Goal: Task Accomplishment & Management: Use online tool/utility

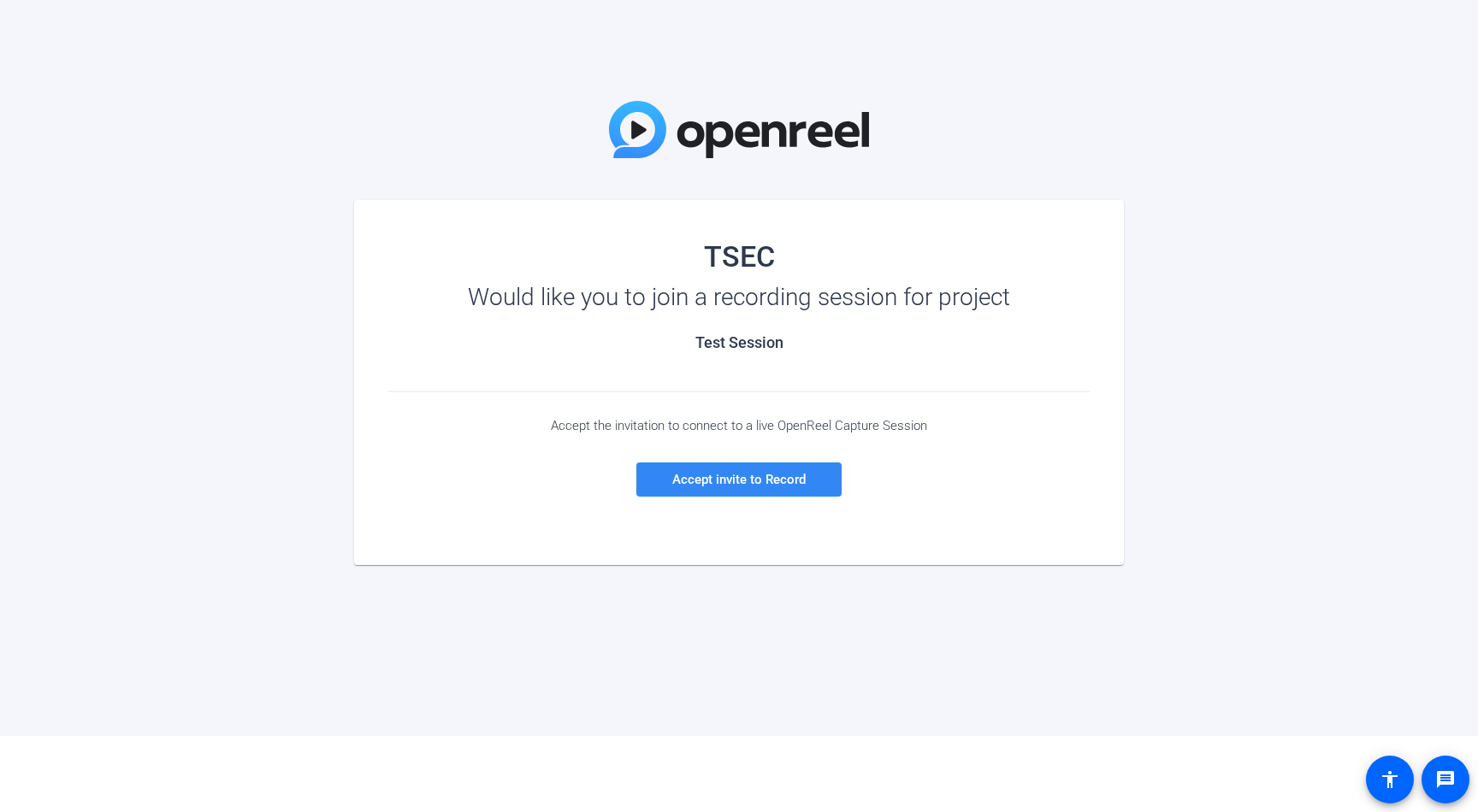
click at [769, 489] on span at bounding box center [739, 480] width 205 height 41
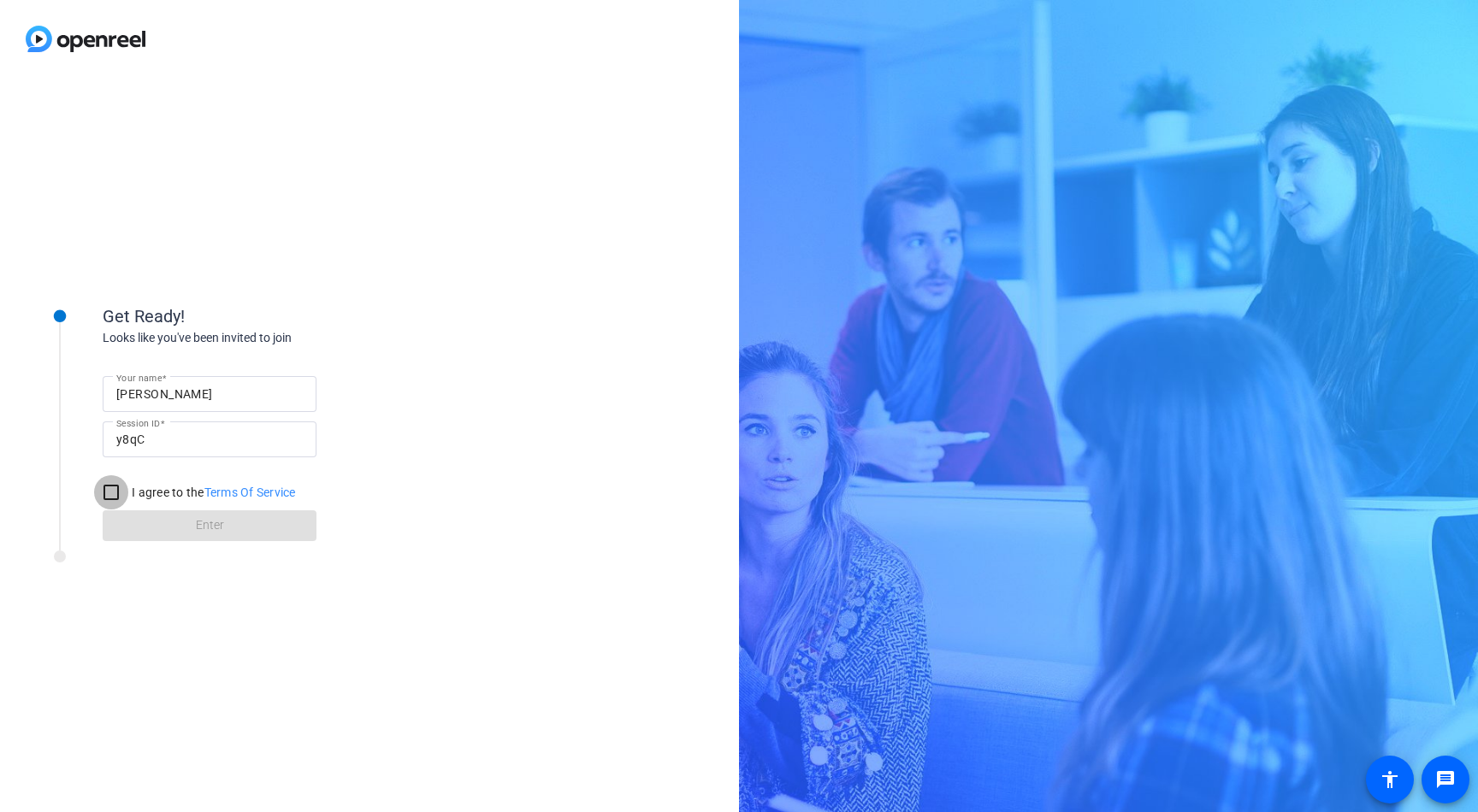
click at [111, 489] on input "I agree to the Terms Of Service" at bounding box center [111, 492] width 34 height 34
checkbox input "true"
click at [172, 538] on span at bounding box center [209, 526] width 214 height 41
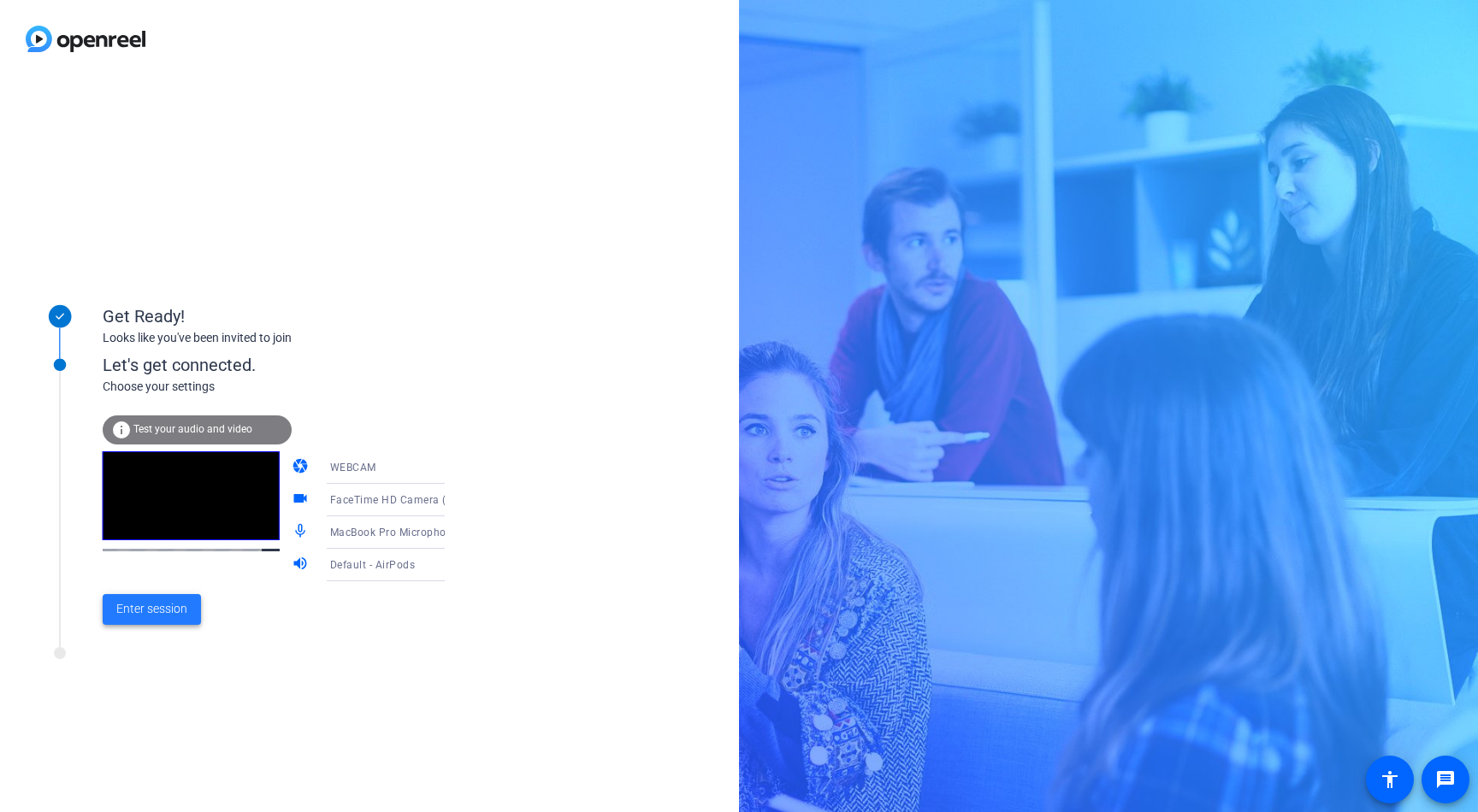
click at [162, 613] on span "Enter session" at bounding box center [151, 609] width 71 height 18
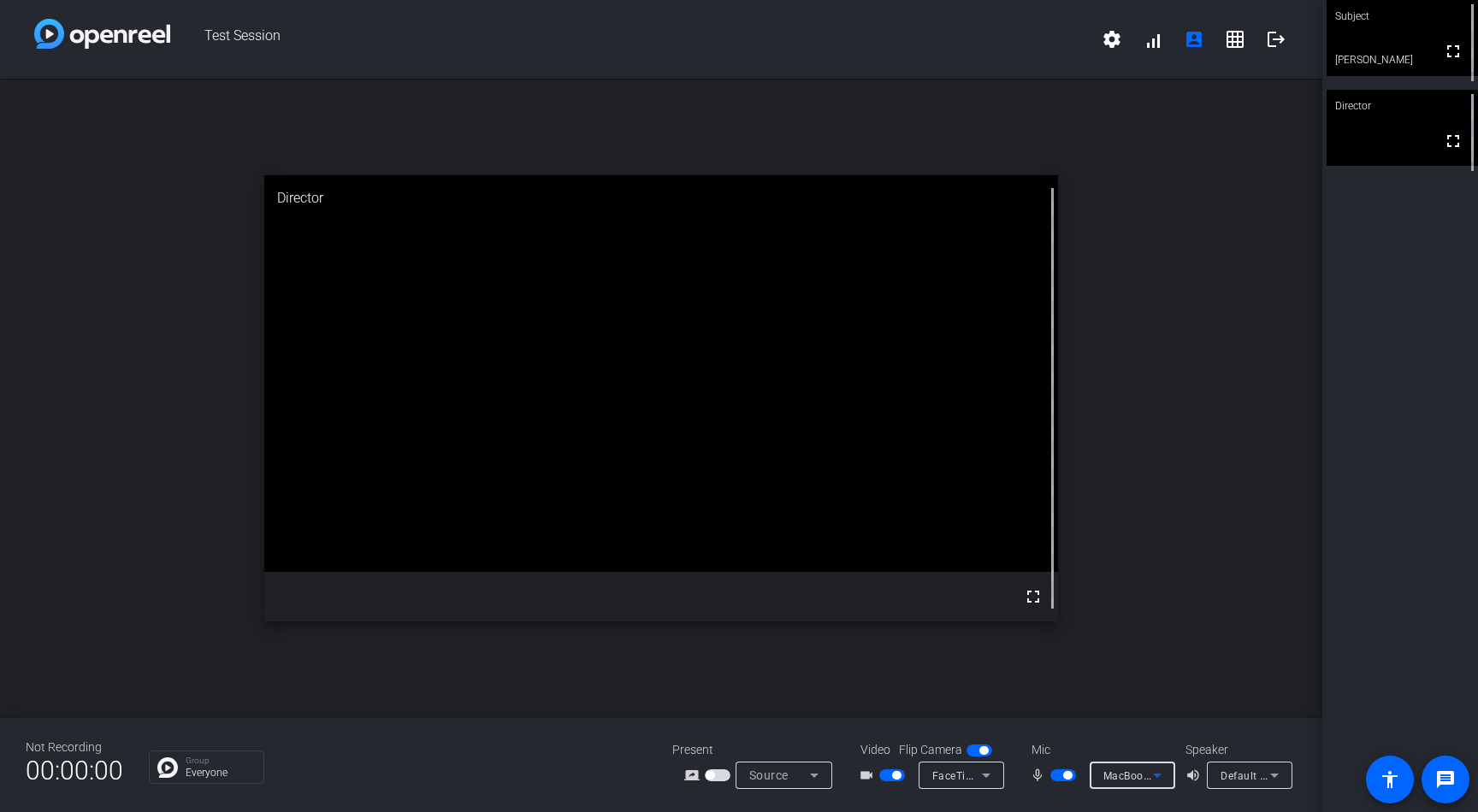
click at [1138, 782] on span "MacBook Pro Microphone (Built-in)" at bounding box center [1190, 776] width 174 height 14
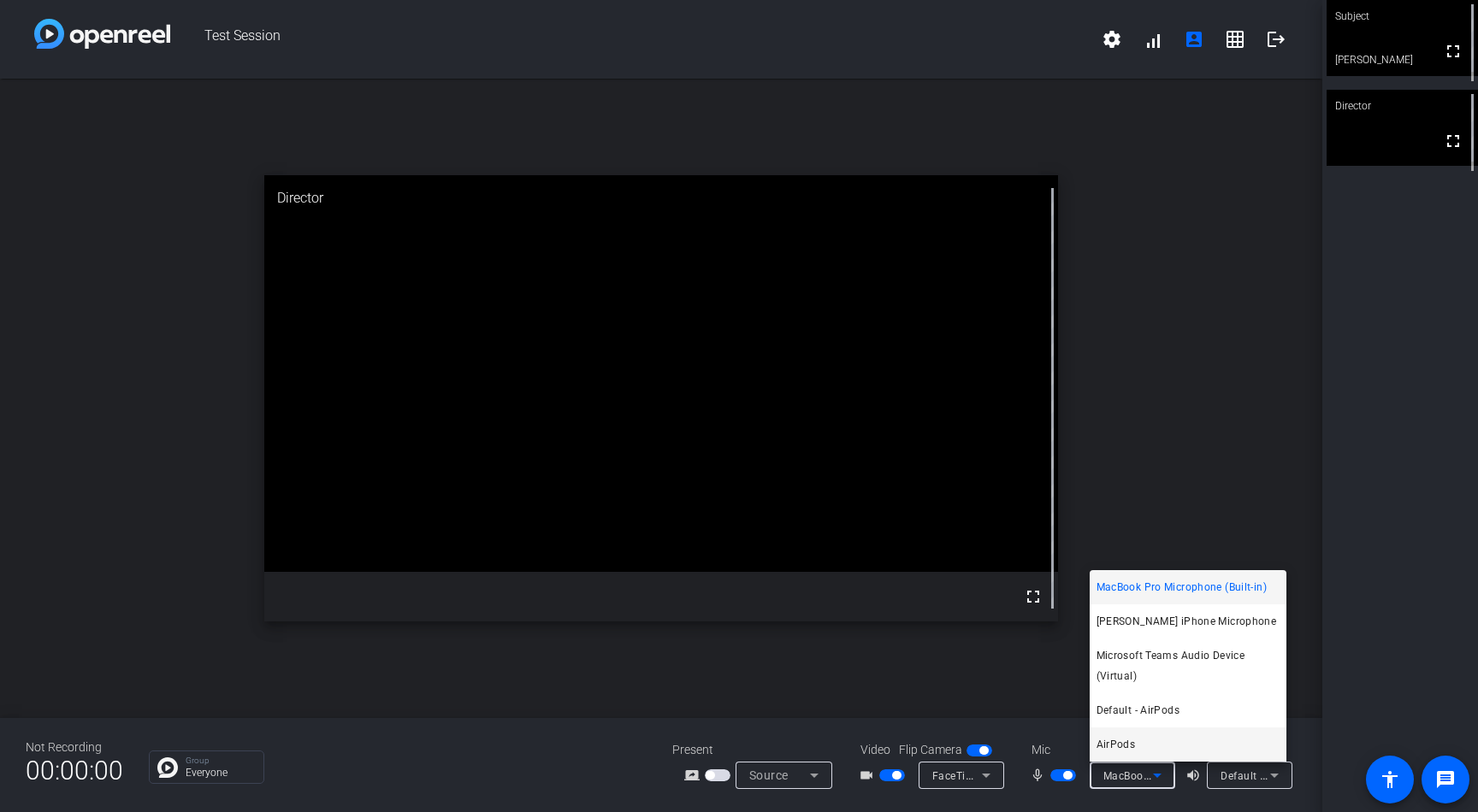
click at [1127, 747] on span "AirPods" at bounding box center [1116, 745] width 39 height 20
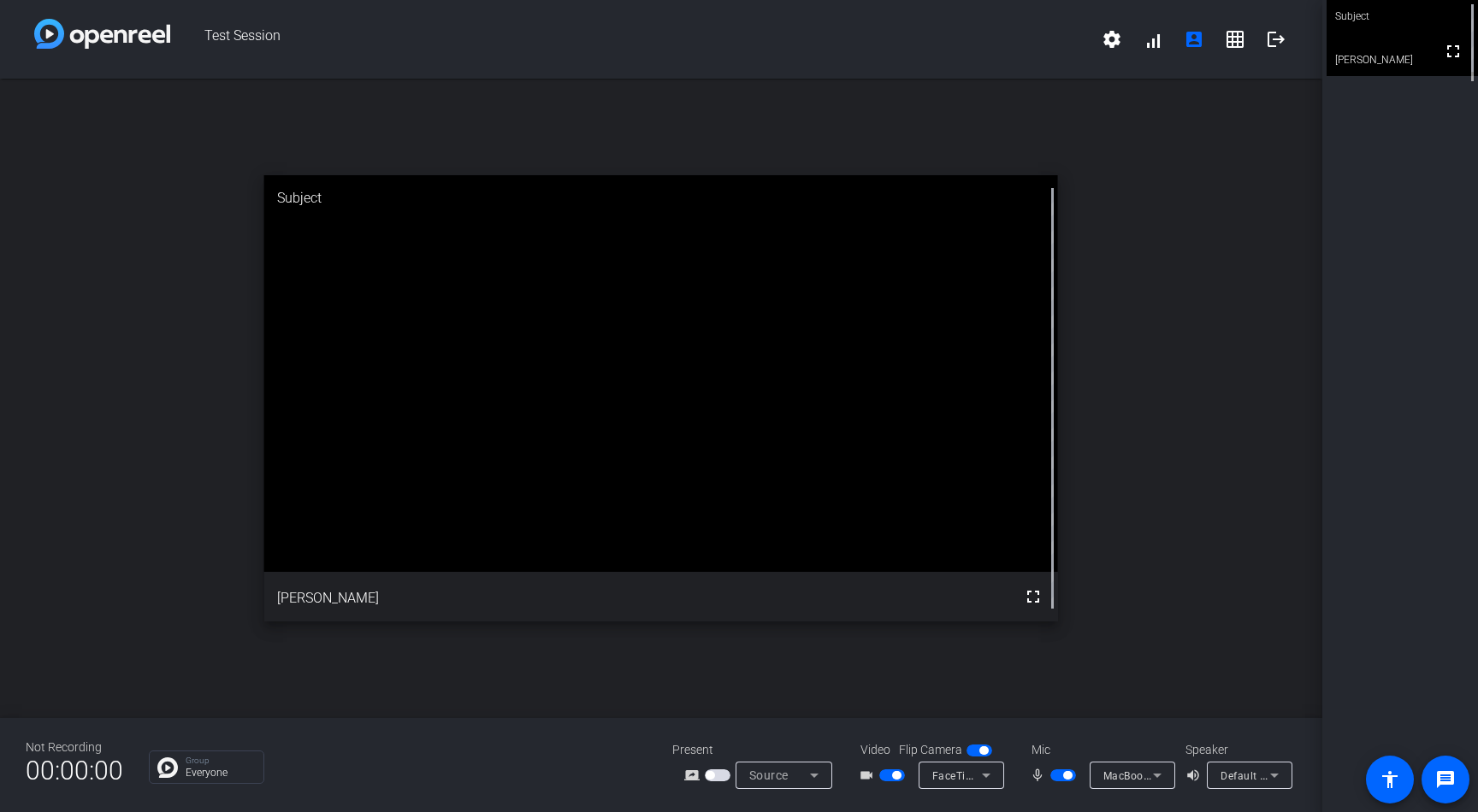
click at [1140, 790] on div at bounding box center [1132, 798] width 86 height 18
click at [1143, 777] on span "MacBook Pro Microphone (Built-in)" at bounding box center [1190, 776] width 174 height 14
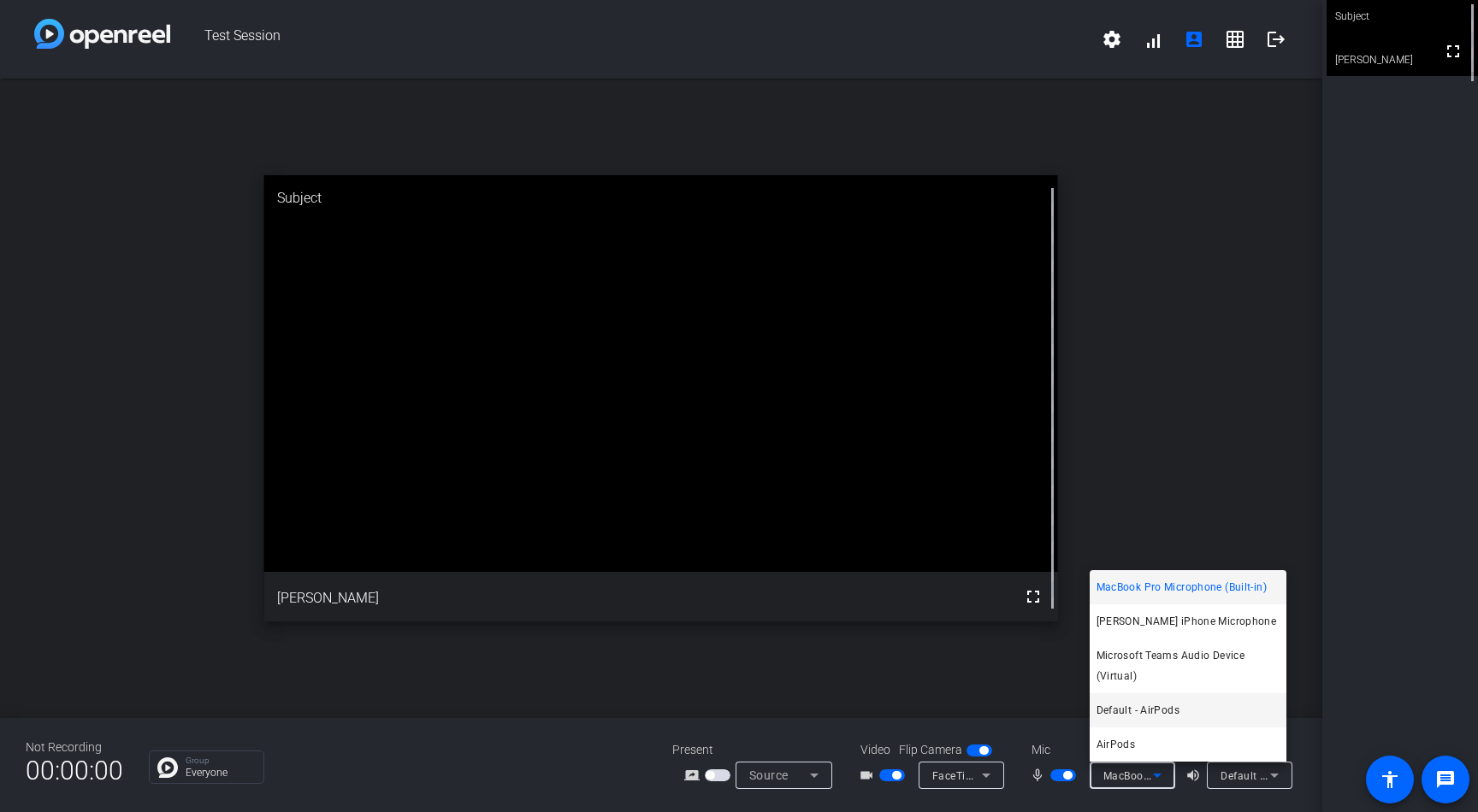
click at [1151, 720] on span "Default - AirPods" at bounding box center [1137, 710] width 83 height 20
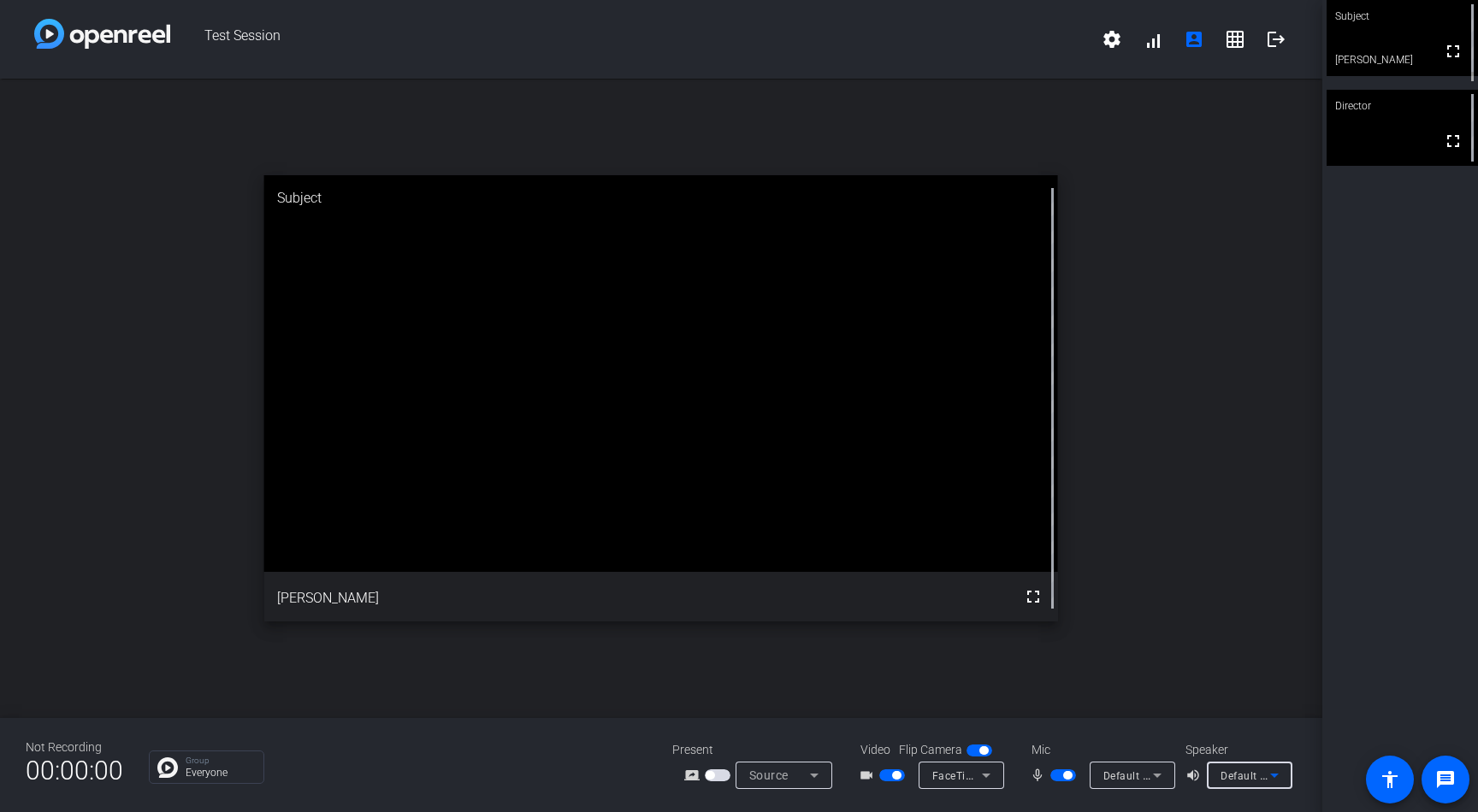
click at [1260, 777] on span "Default - AirPods" at bounding box center [1264, 776] width 86 height 14
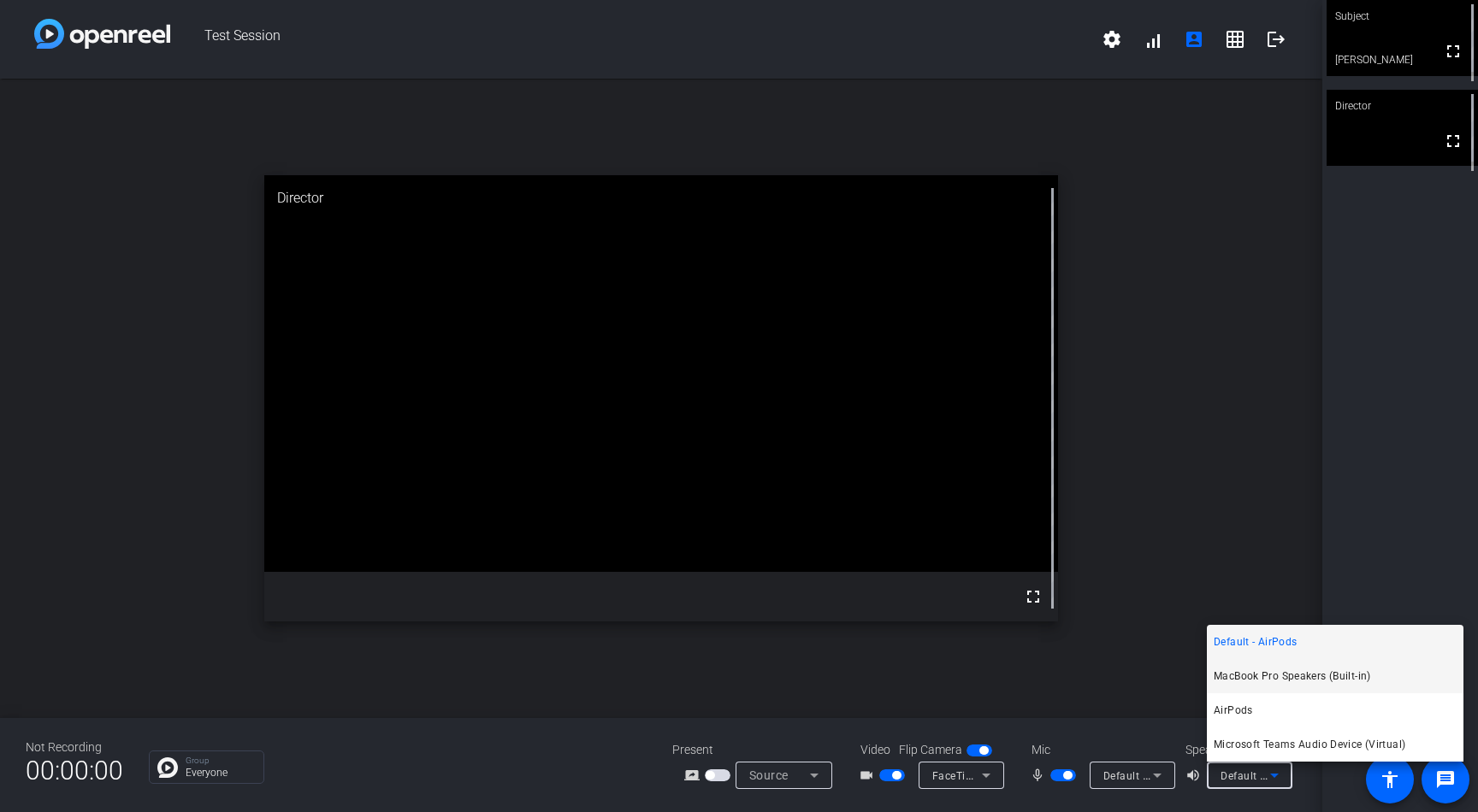
click at [1264, 674] on span "MacBook Pro Speakers (Built-in)" at bounding box center [1292, 676] width 158 height 20
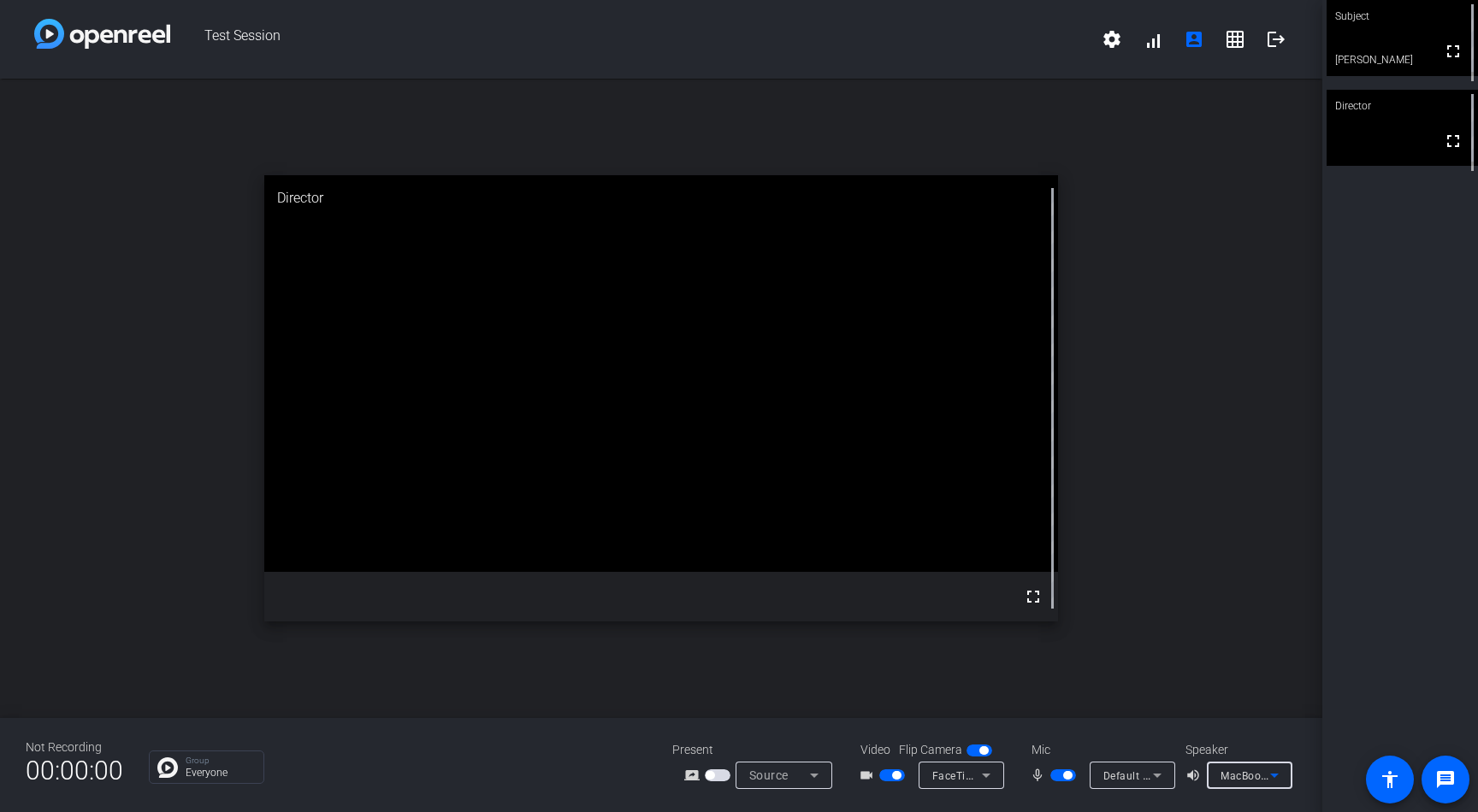
click at [1238, 783] on div "MacBook Pro Speakers (Built-in)" at bounding box center [1245, 776] width 50 height 21
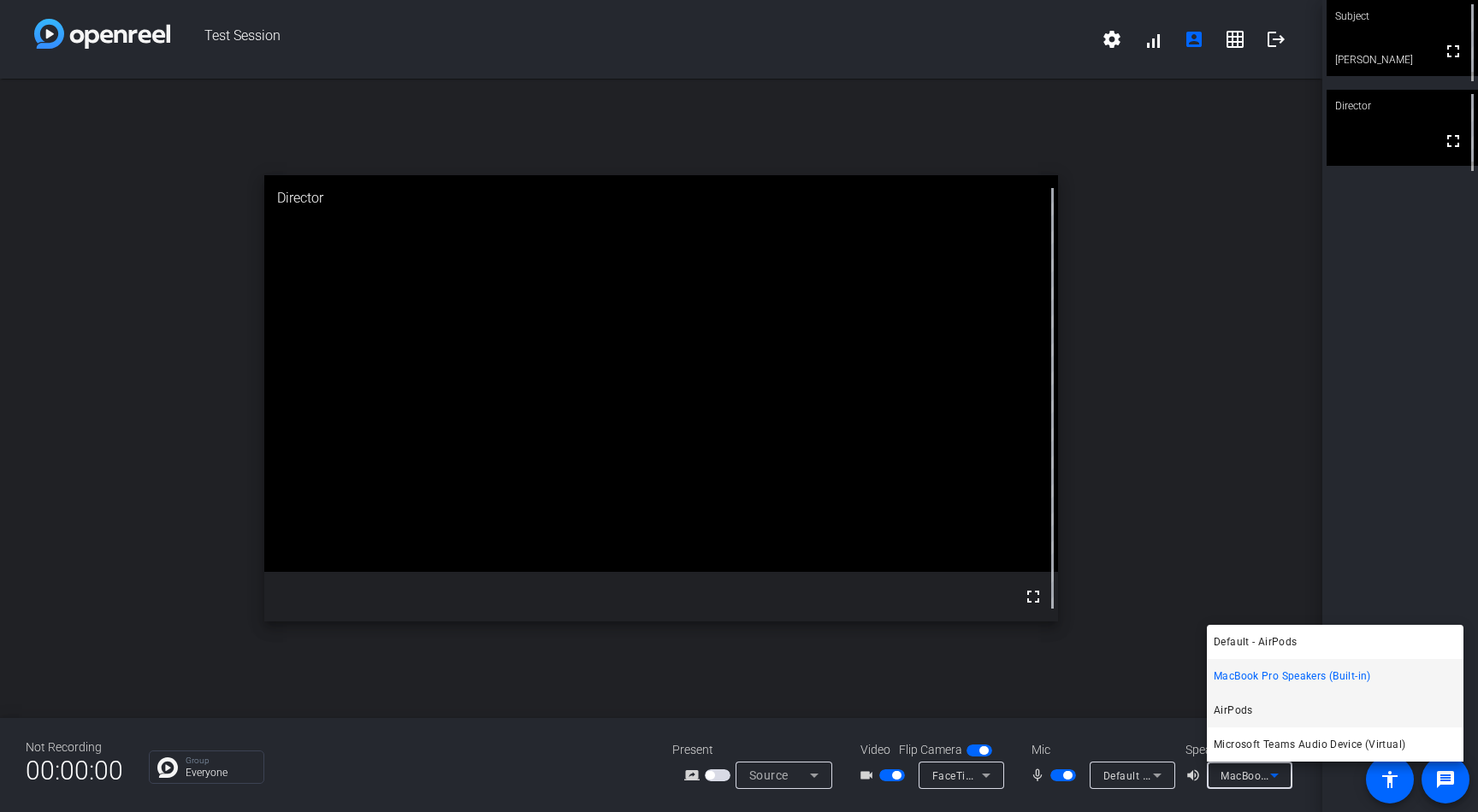
click at [1231, 707] on span "AirPods" at bounding box center [1233, 710] width 39 height 20
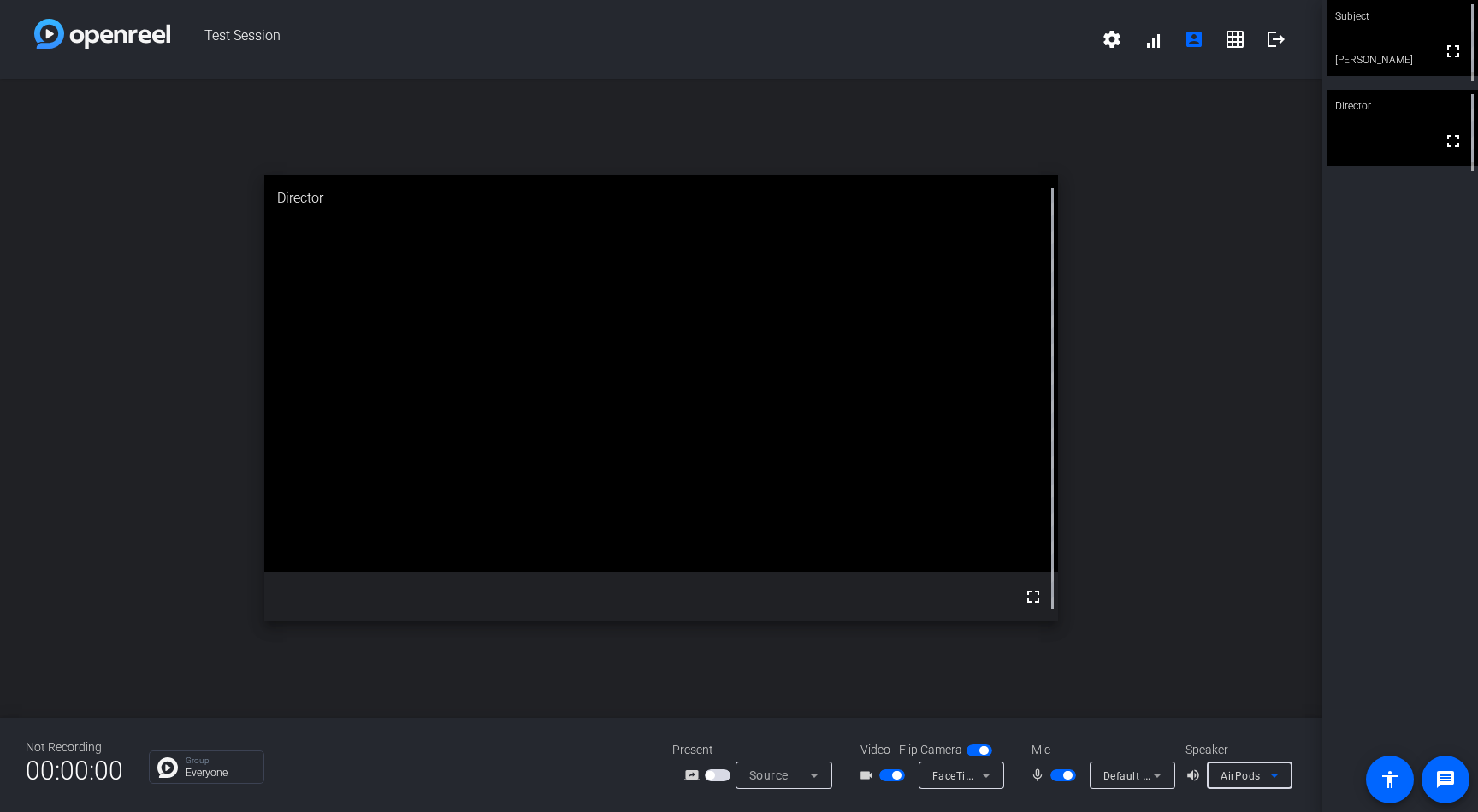
click at [1149, 777] on icon at bounding box center [1157, 775] width 20 height 20
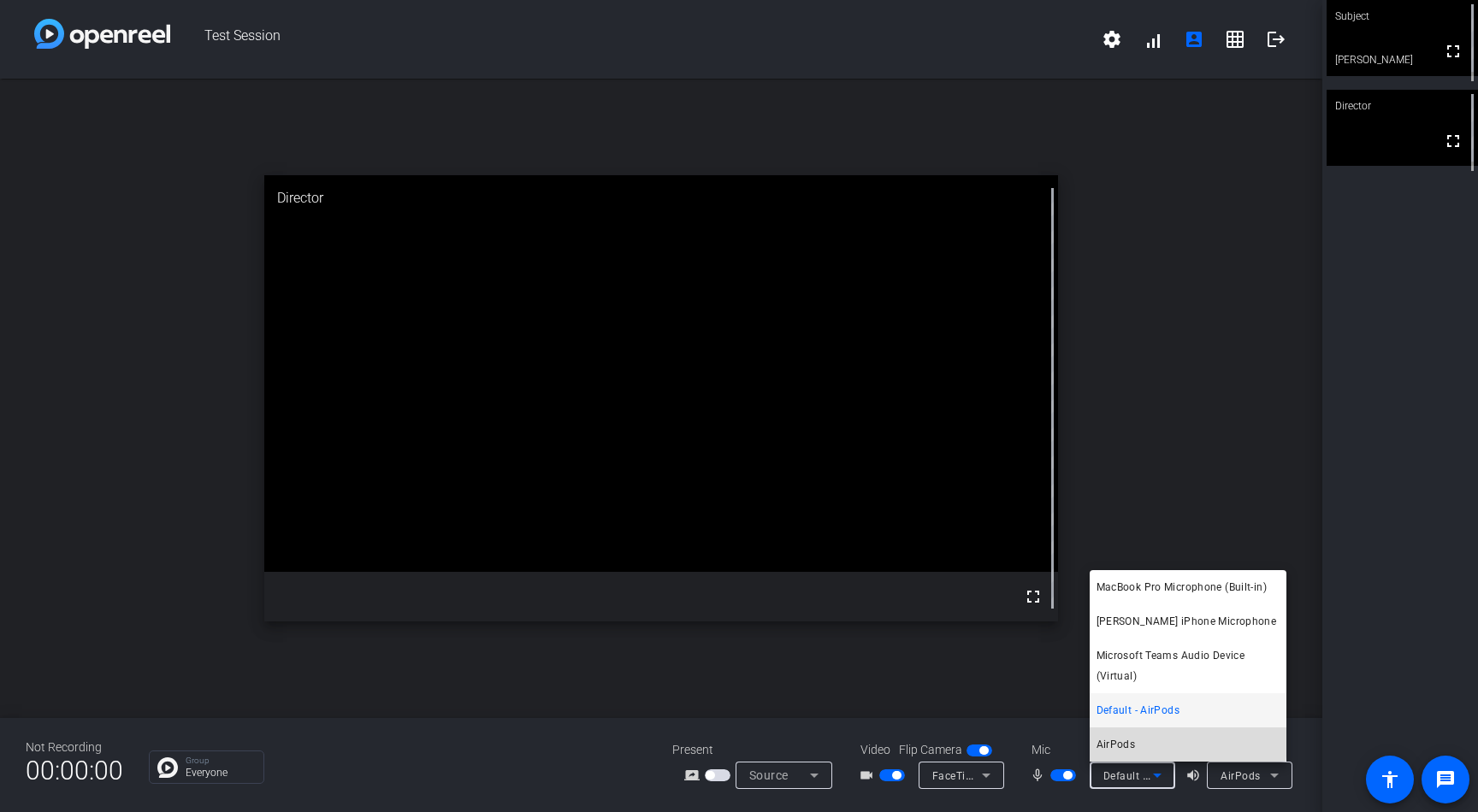
click at [1143, 742] on mat-option "AirPods" at bounding box center [1188, 745] width 197 height 34
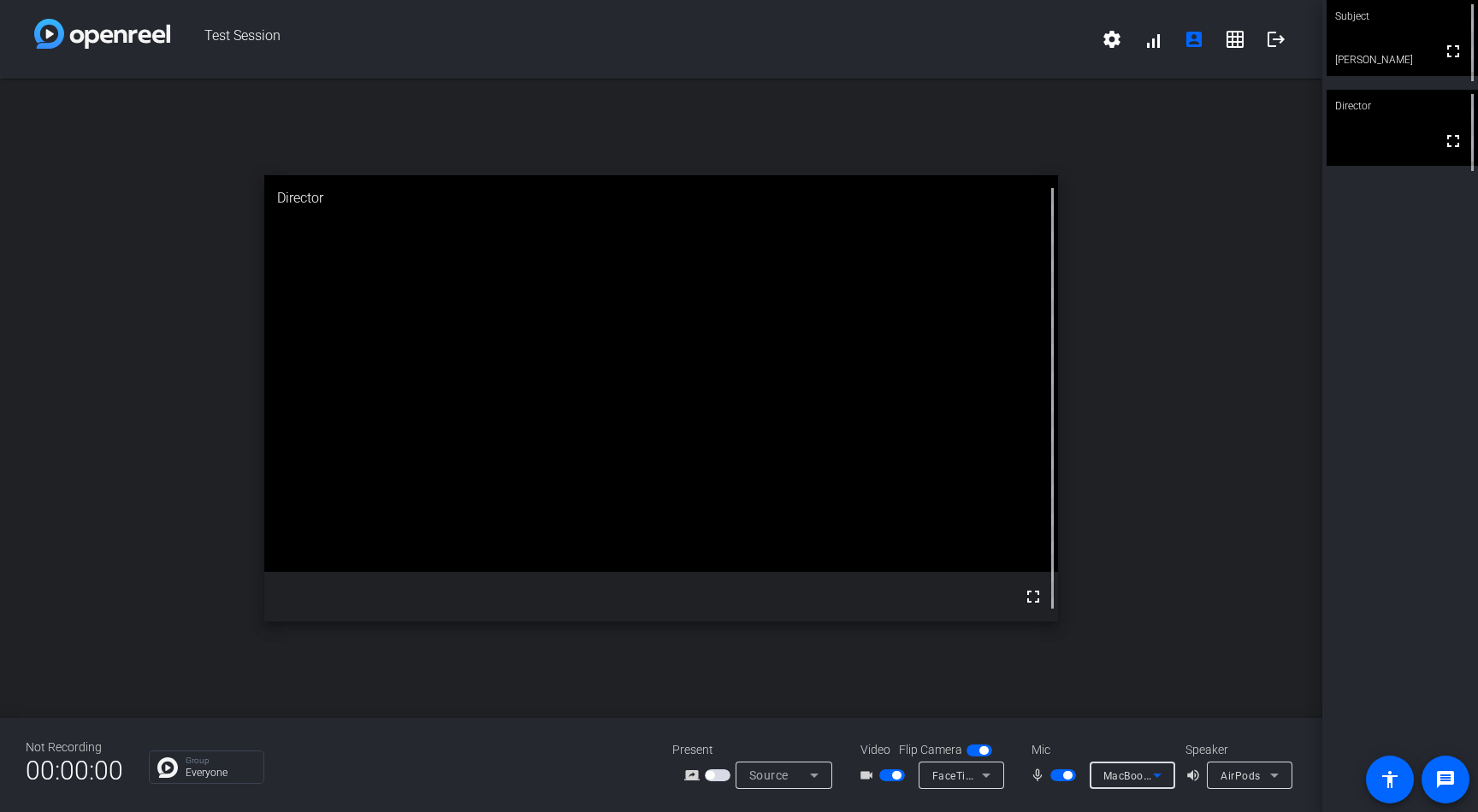
click at [1255, 784] on div "AirPods" at bounding box center [1245, 776] width 50 height 21
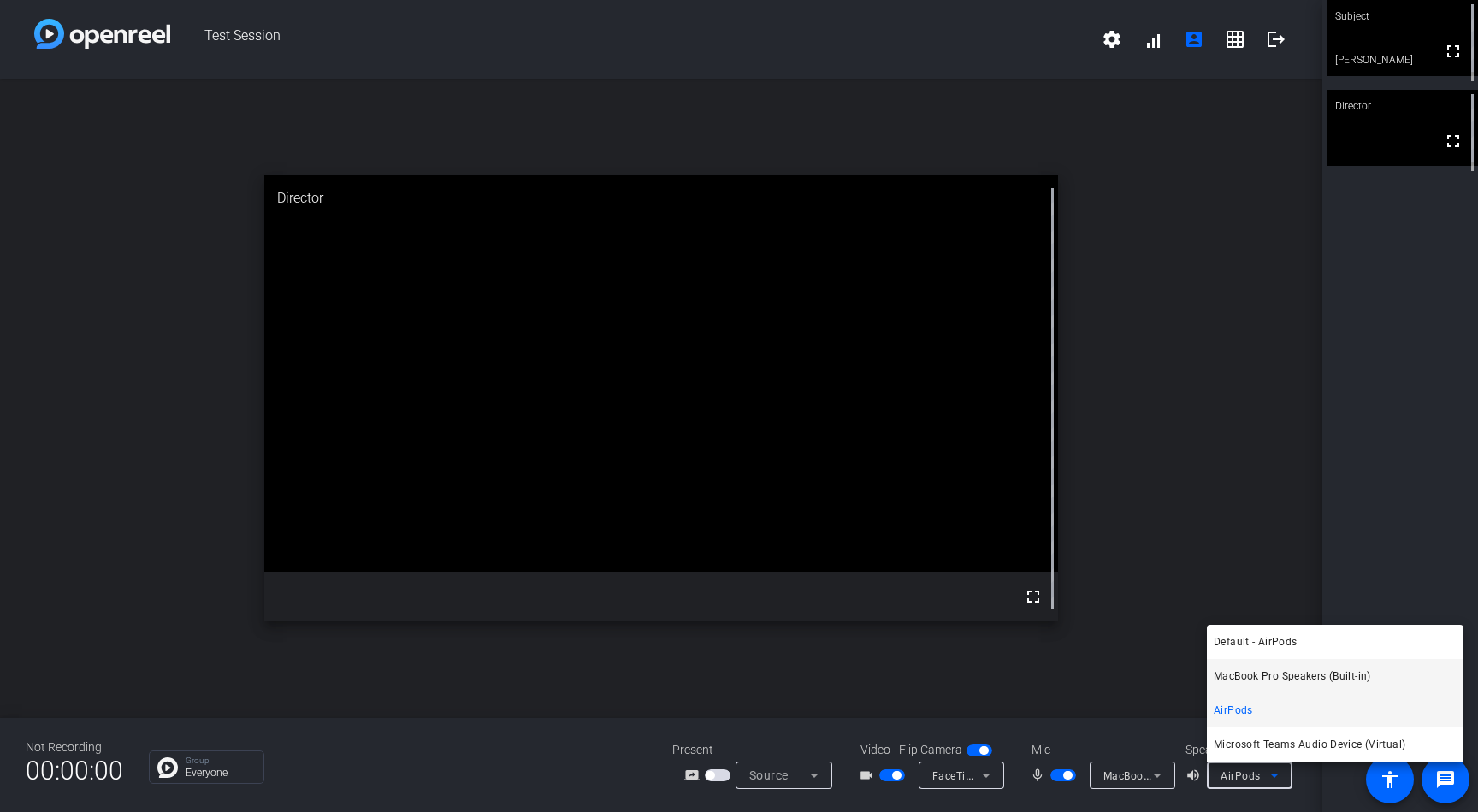
click at [1263, 676] on span "MacBook Pro Speakers (Built-in)" at bounding box center [1292, 676] width 158 height 20
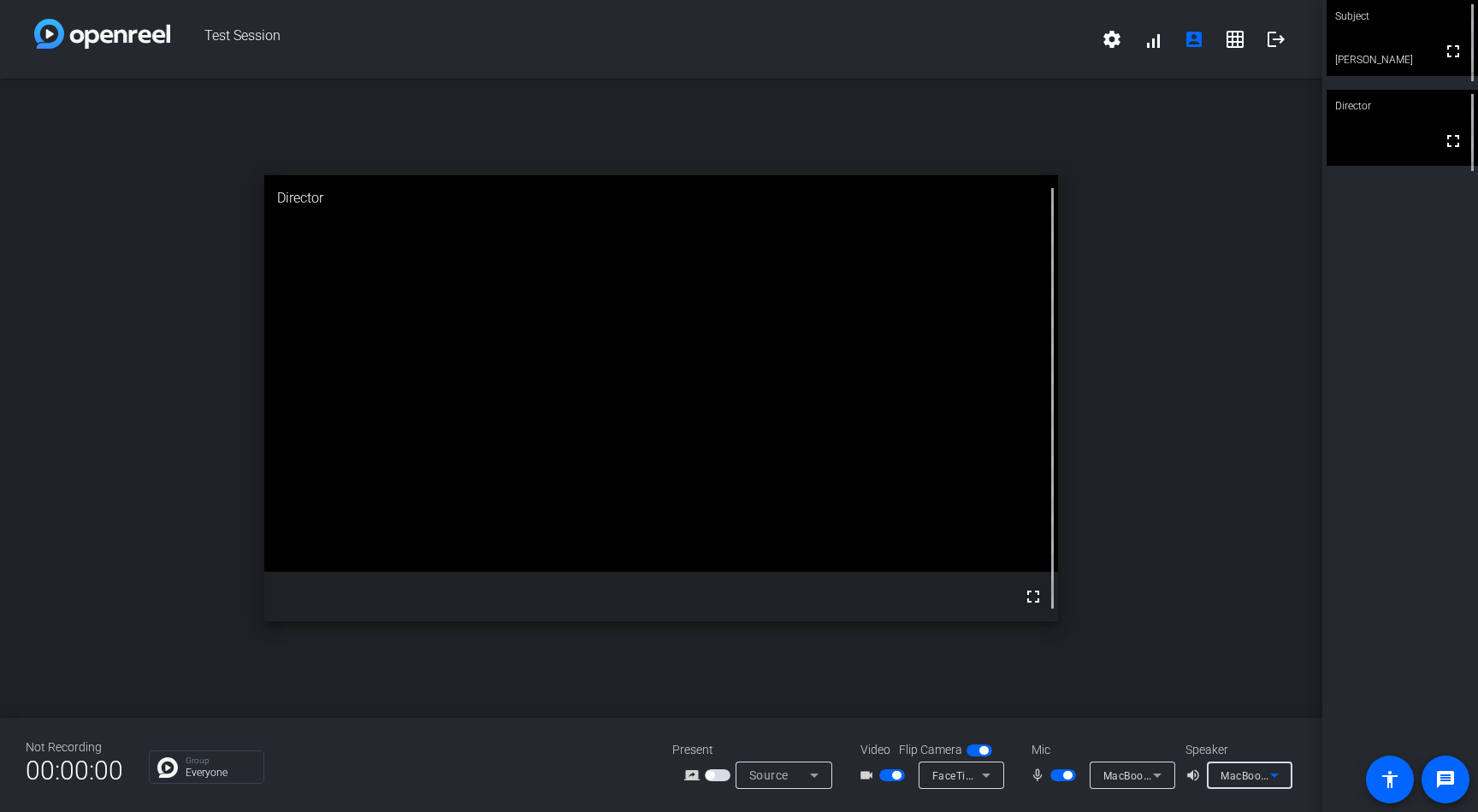
click at [1261, 775] on span "MacBook Pro Speakers (Built-in)" at bounding box center [1301, 776] width 161 height 14
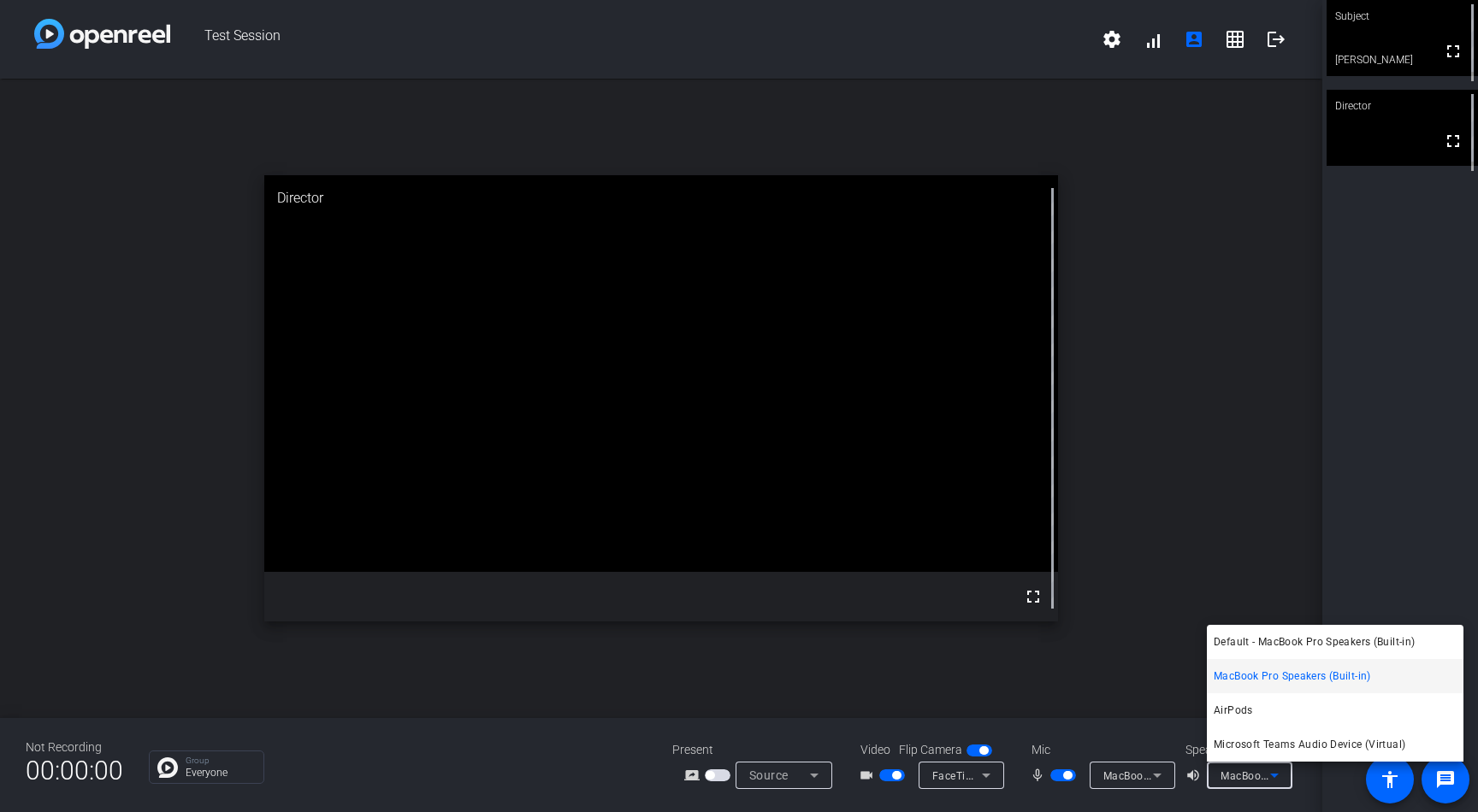
click at [1107, 39] on div at bounding box center [739, 406] width 1478 height 812
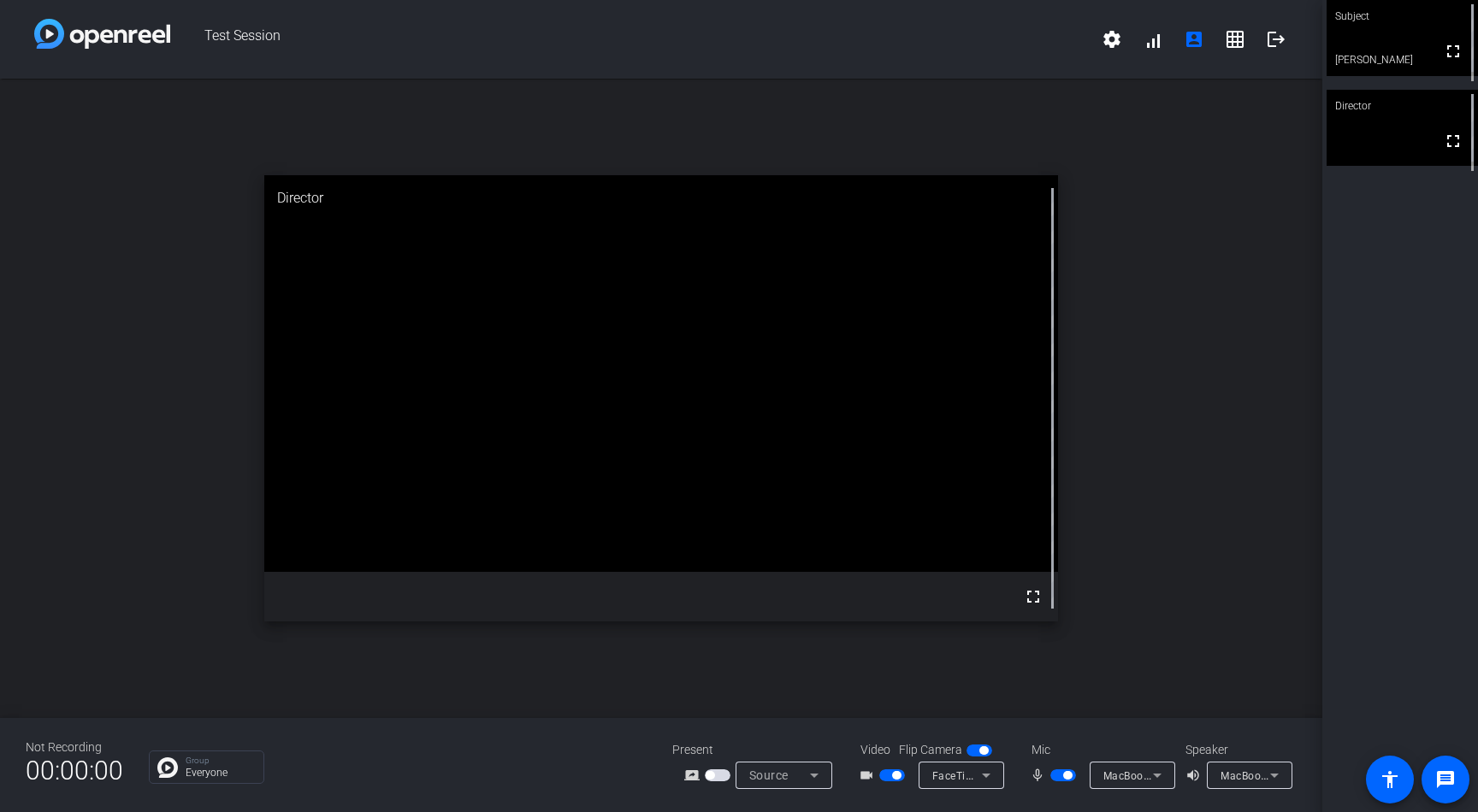
click at [1107, 39] on mat-icon "settings" at bounding box center [1111, 39] width 20 height 20
click at [1132, 782] on div at bounding box center [739, 406] width 1478 height 812
click at [1138, 777] on span "MacBook Pro Microphone (Built-in)" at bounding box center [1190, 776] width 174 height 14
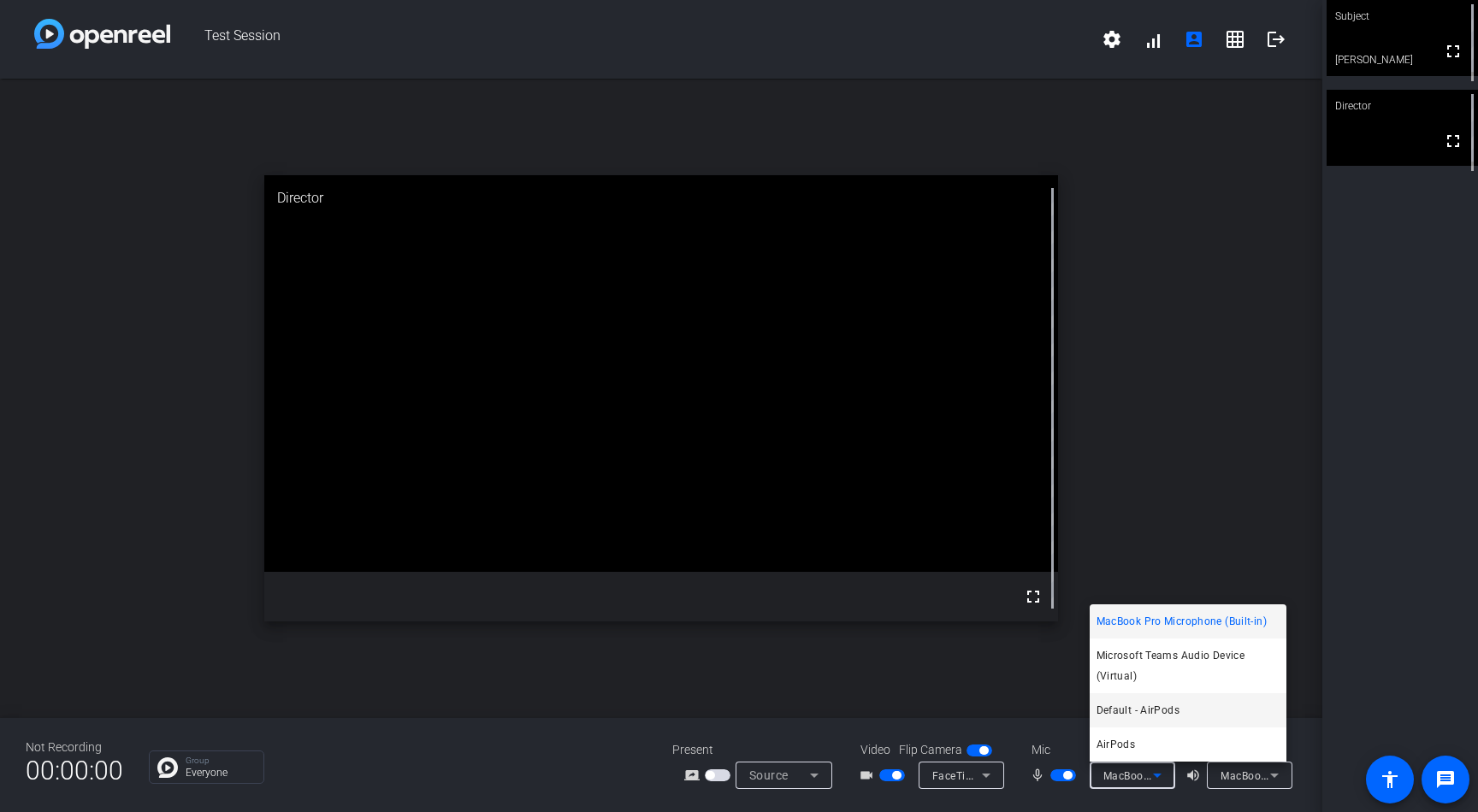
click at [1151, 710] on span "Default - AirPods" at bounding box center [1137, 710] width 83 height 20
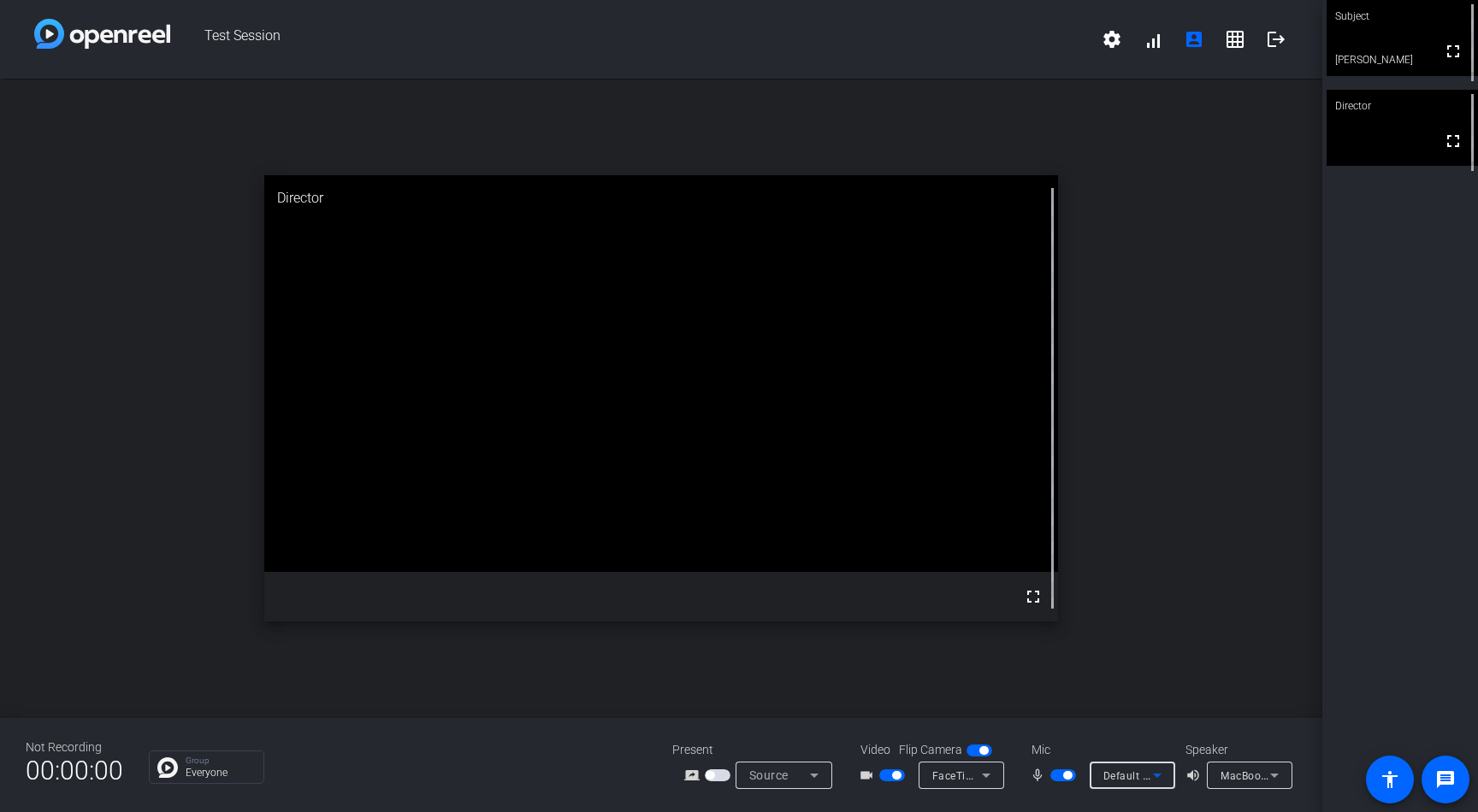
click at [1153, 776] on icon at bounding box center [1157, 775] width 20 height 20
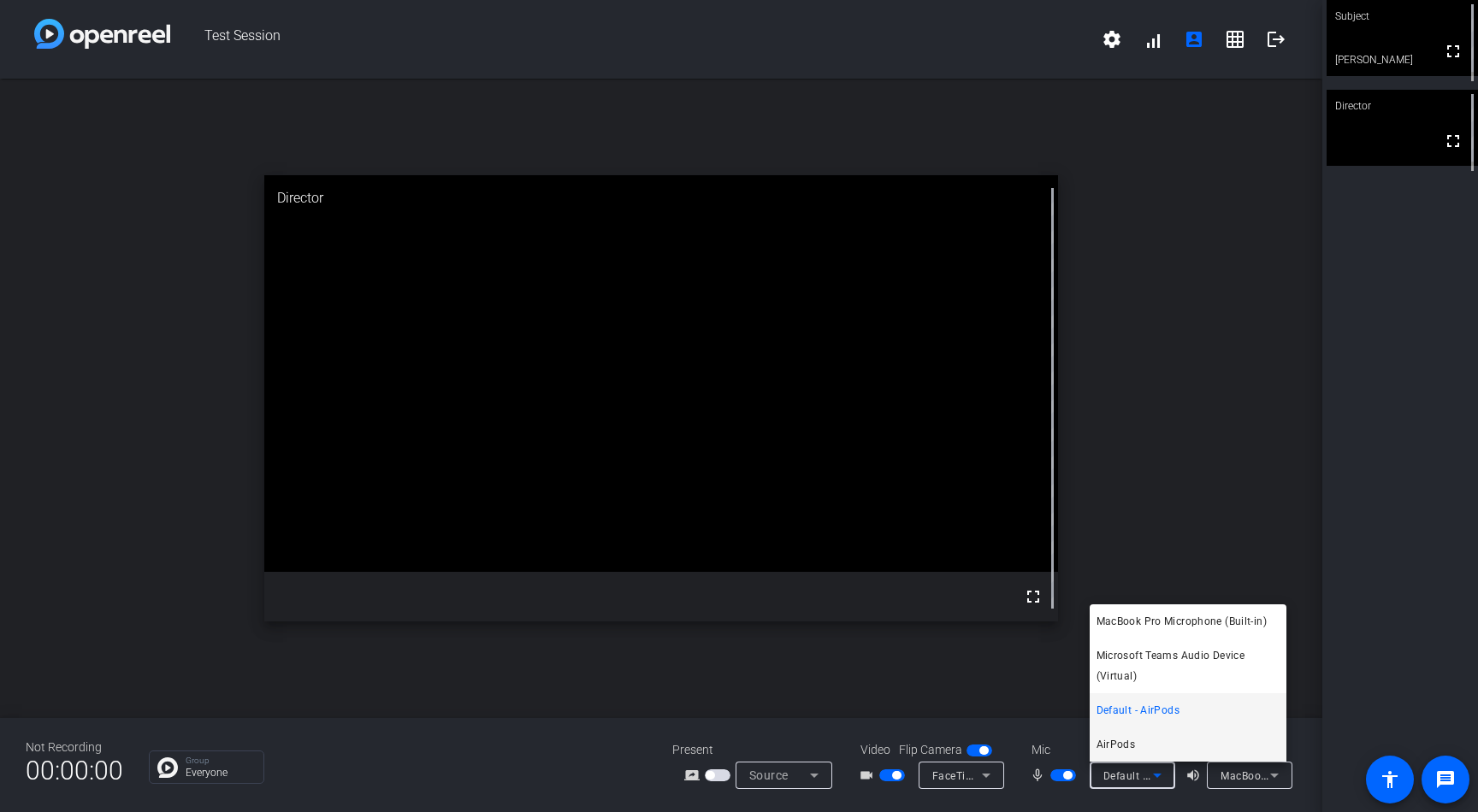
click at [1142, 742] on mat-option "AirPods" at bounding box center [1188, 745] width 197 height 34
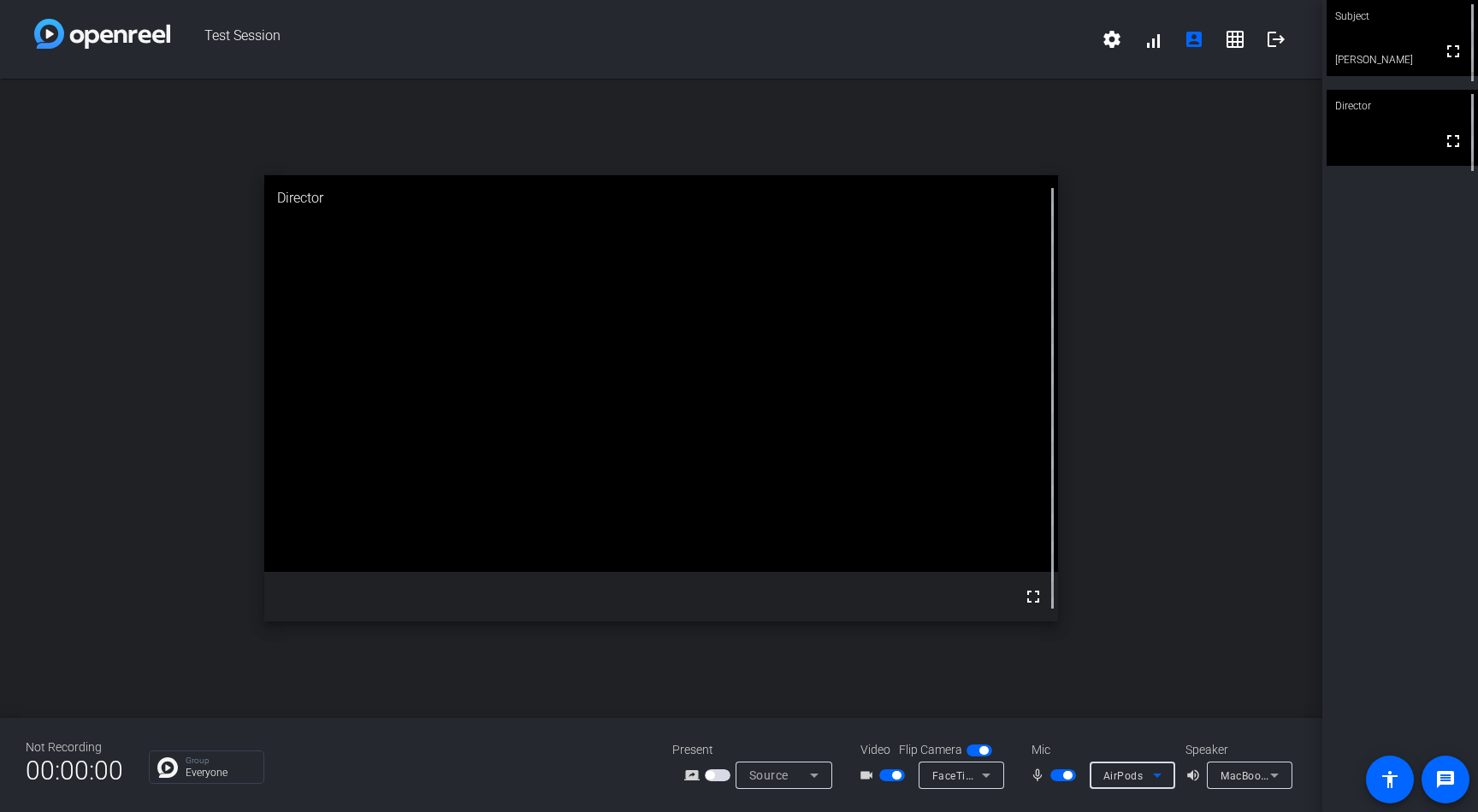
click at [1262, 777] on span "MacBook Pro Speakers (Built-in)" at bounding box center [1301, 776] width 161 height 14
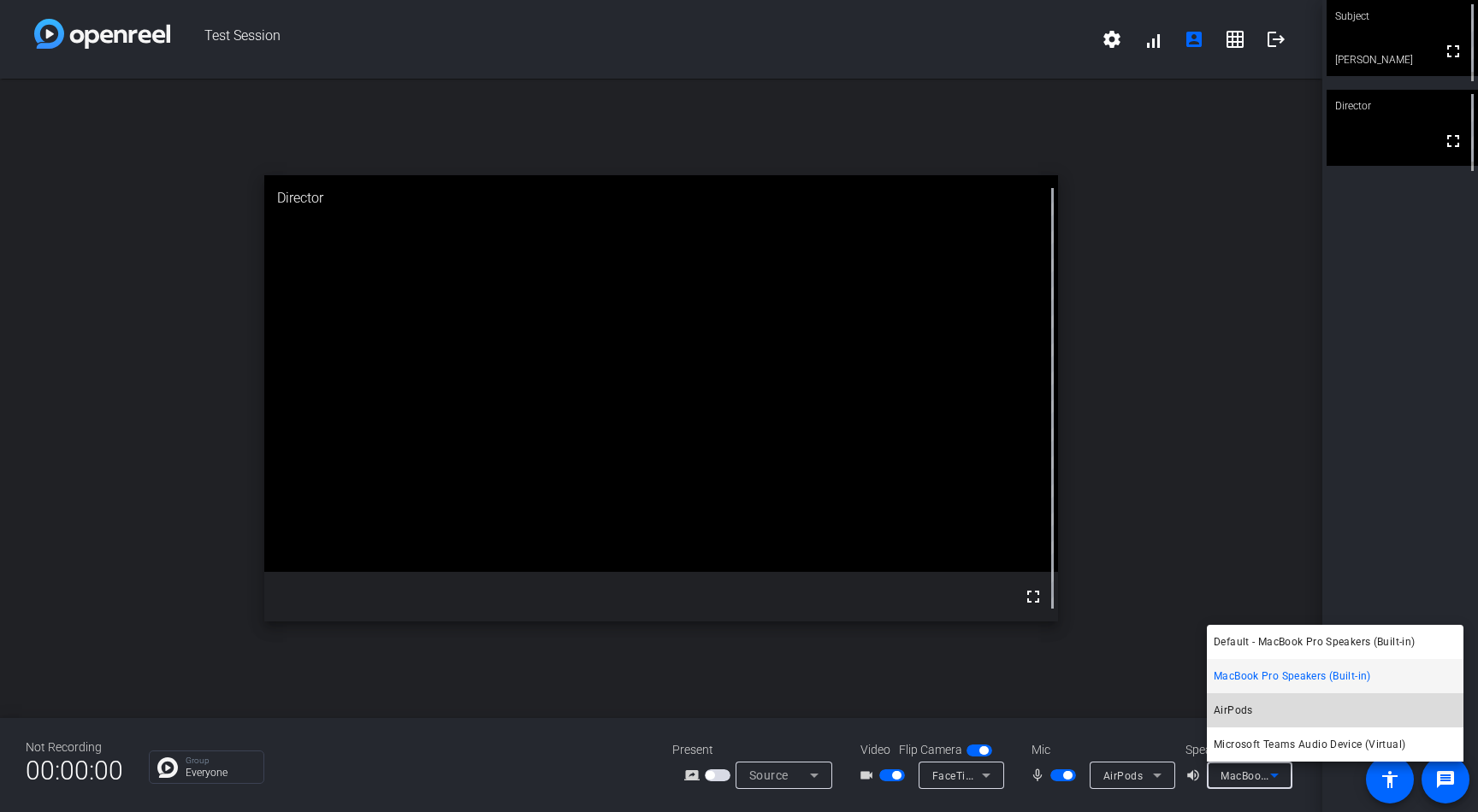
click at [1264, 705] on mat-option "AirPods" at bounding box center [1335, 710] width 257 height 34
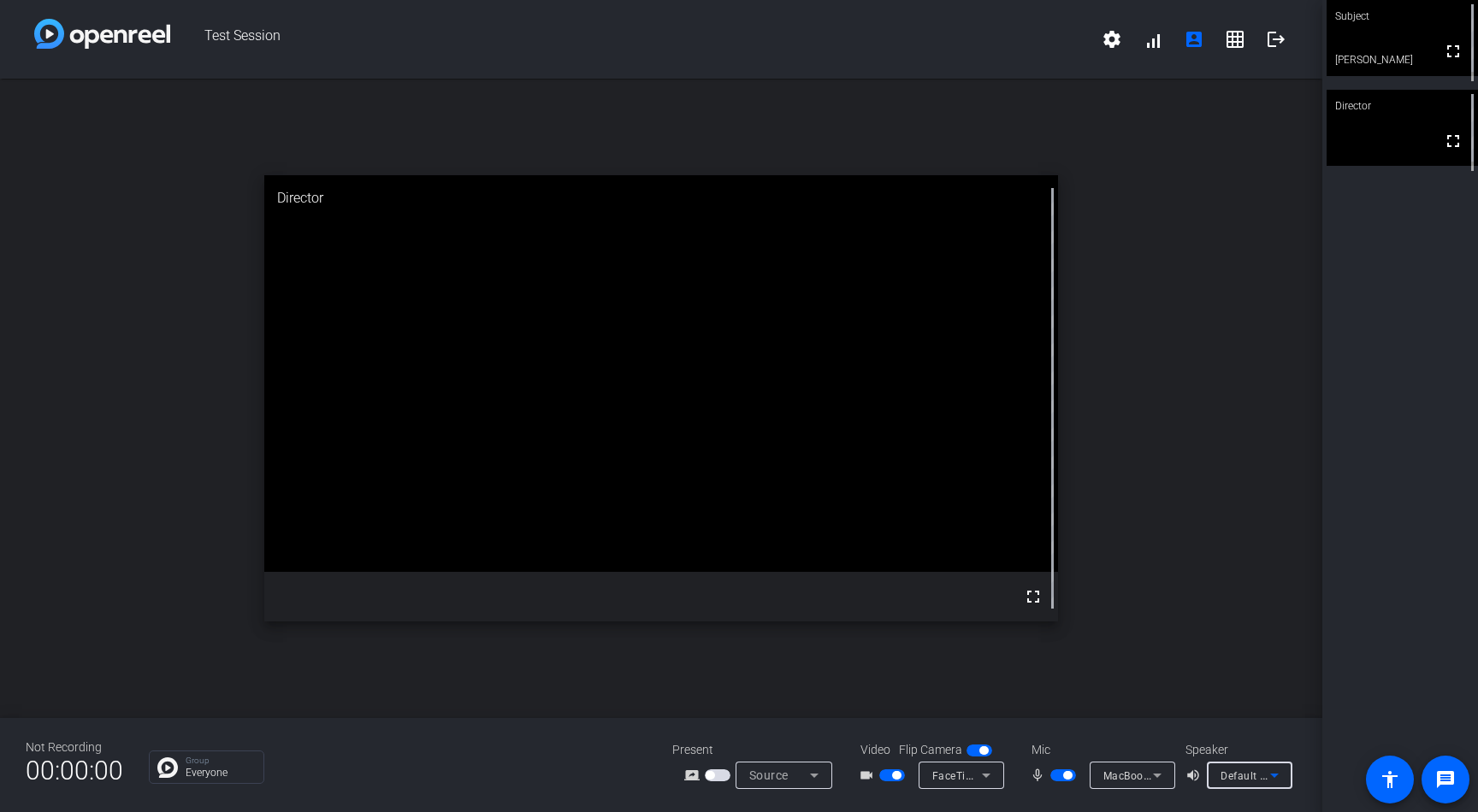
click at [1150, 771] on icon at bounding box center [1157, 775] width 20 height 20
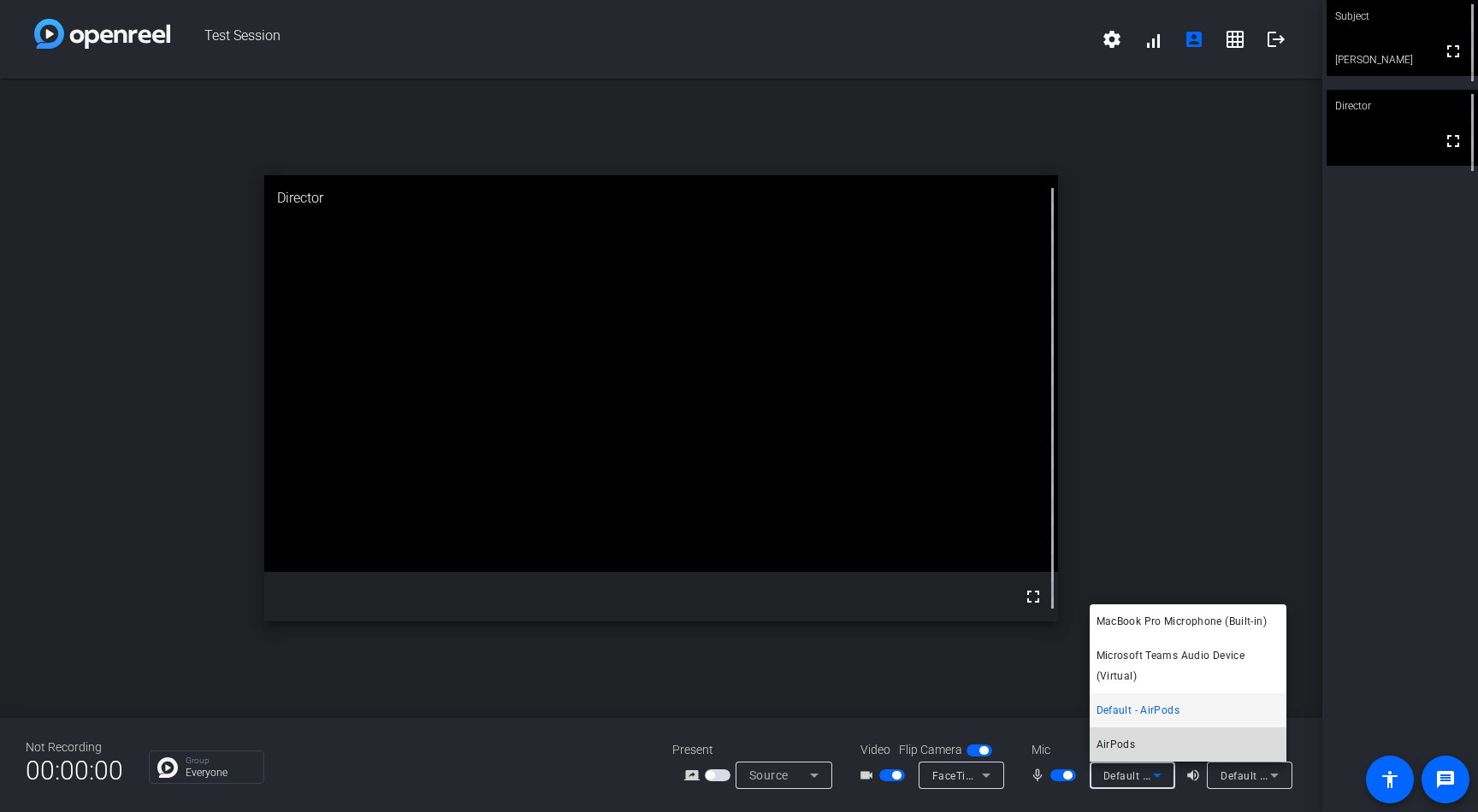
click at [1129, 742] on span "AirPods" at bounding box center [1116, 745] width 39 height 20
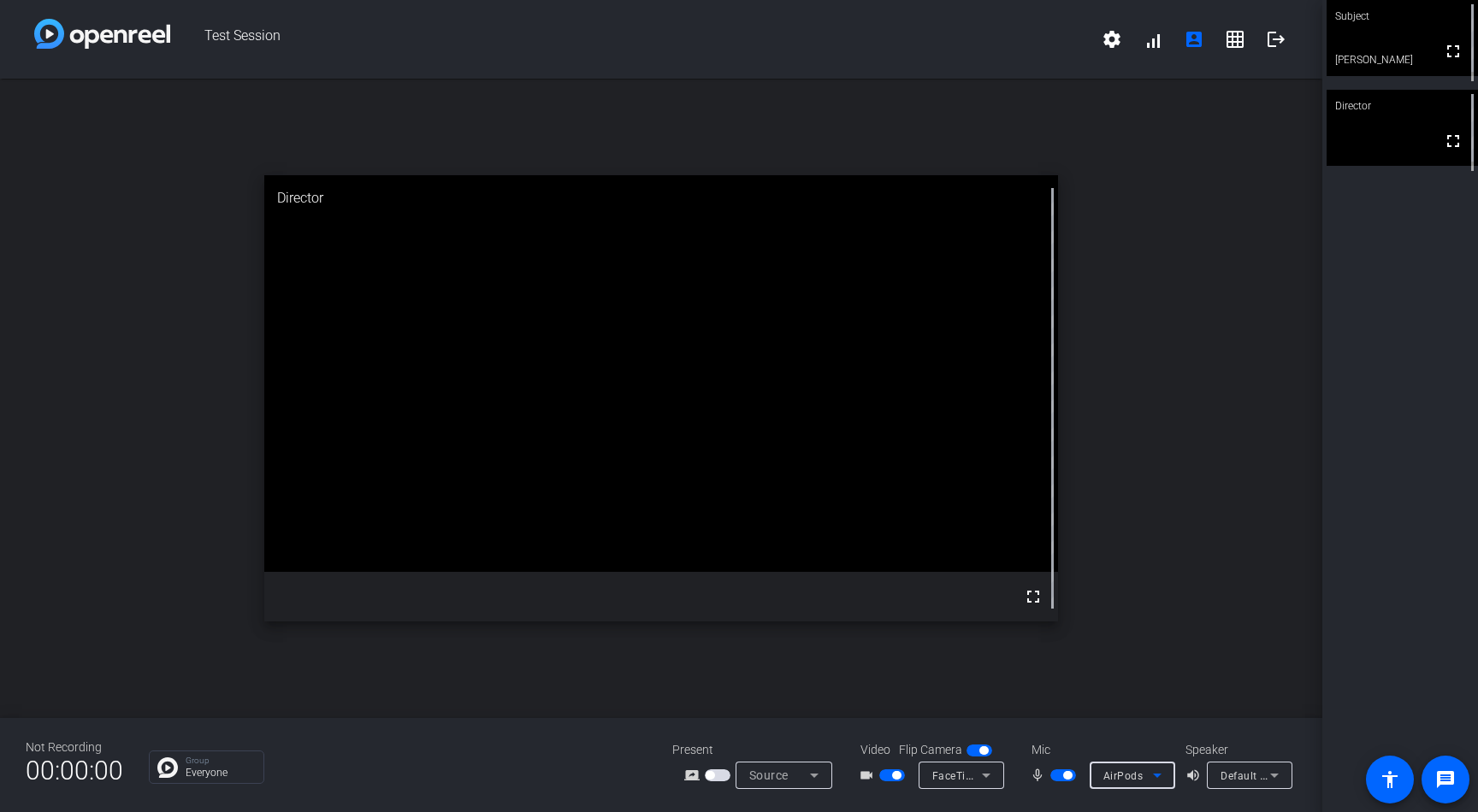
click at [1153, 775] on icon at bounding box center [1157, 775] width 20 height 20
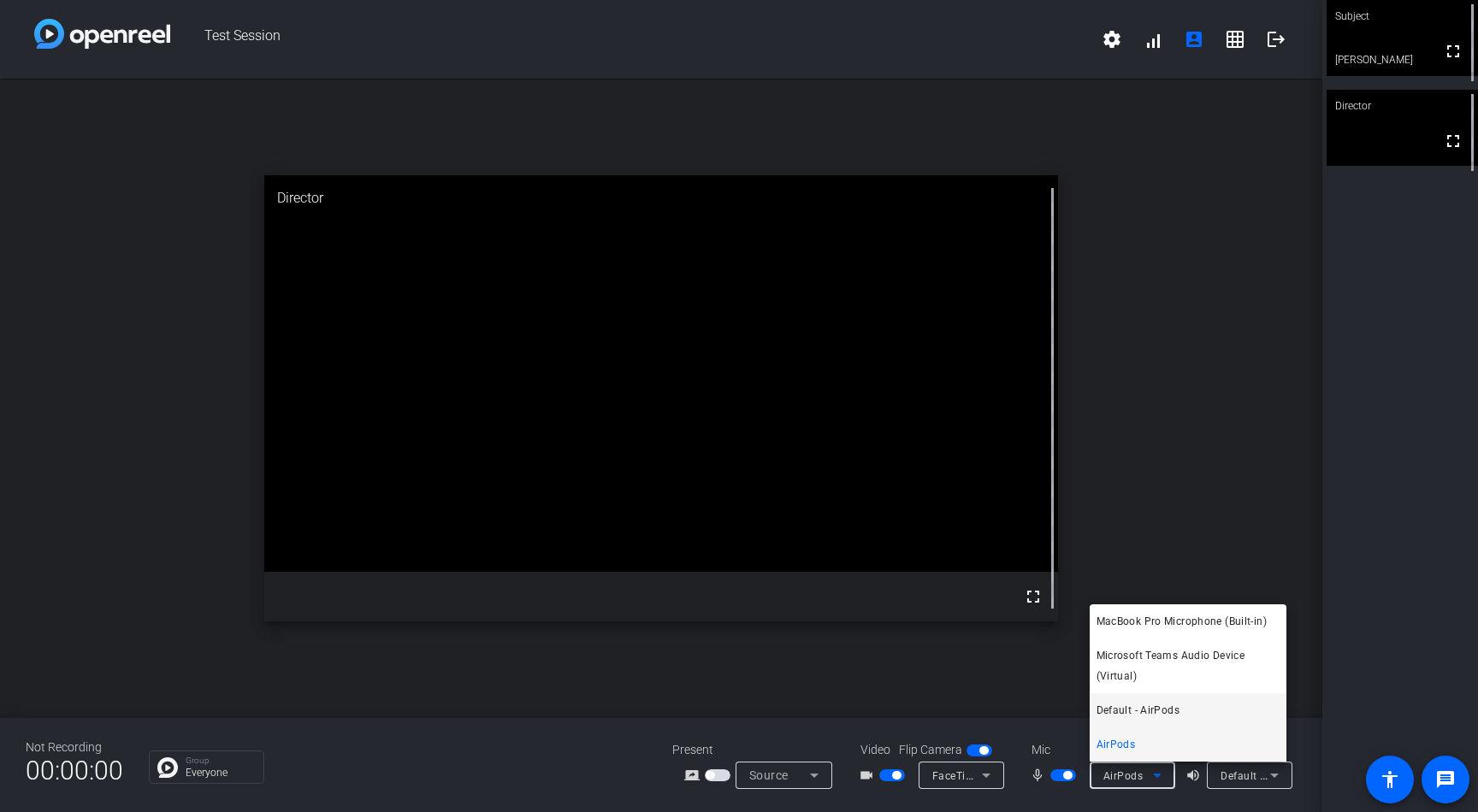
click at [1149, 708] on span "Default - AirPods" at bounding box center [1137, 710] width 83 height 20
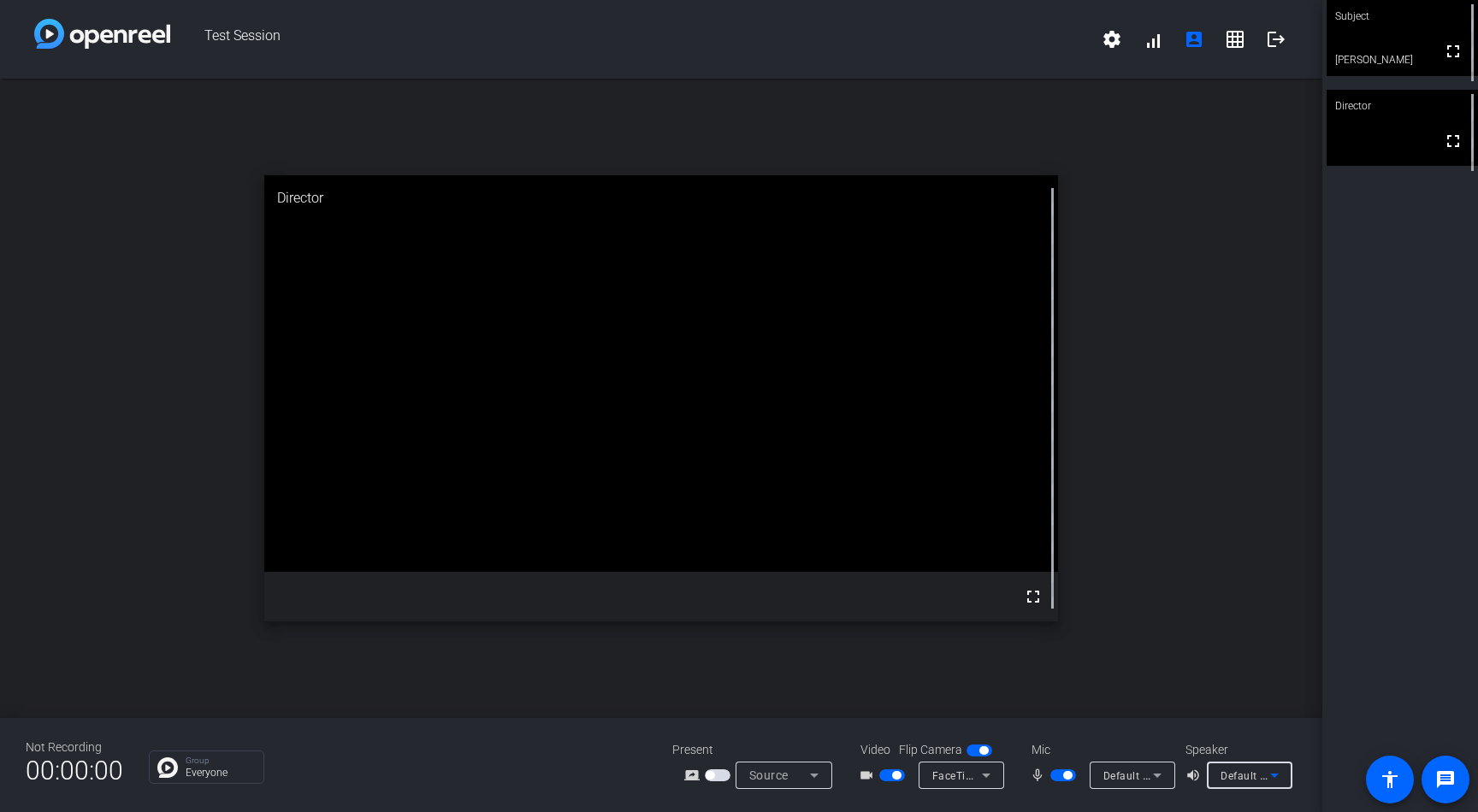
click at [1267, 769] on icon at bounding box center [1274, 775] width 20 height 20
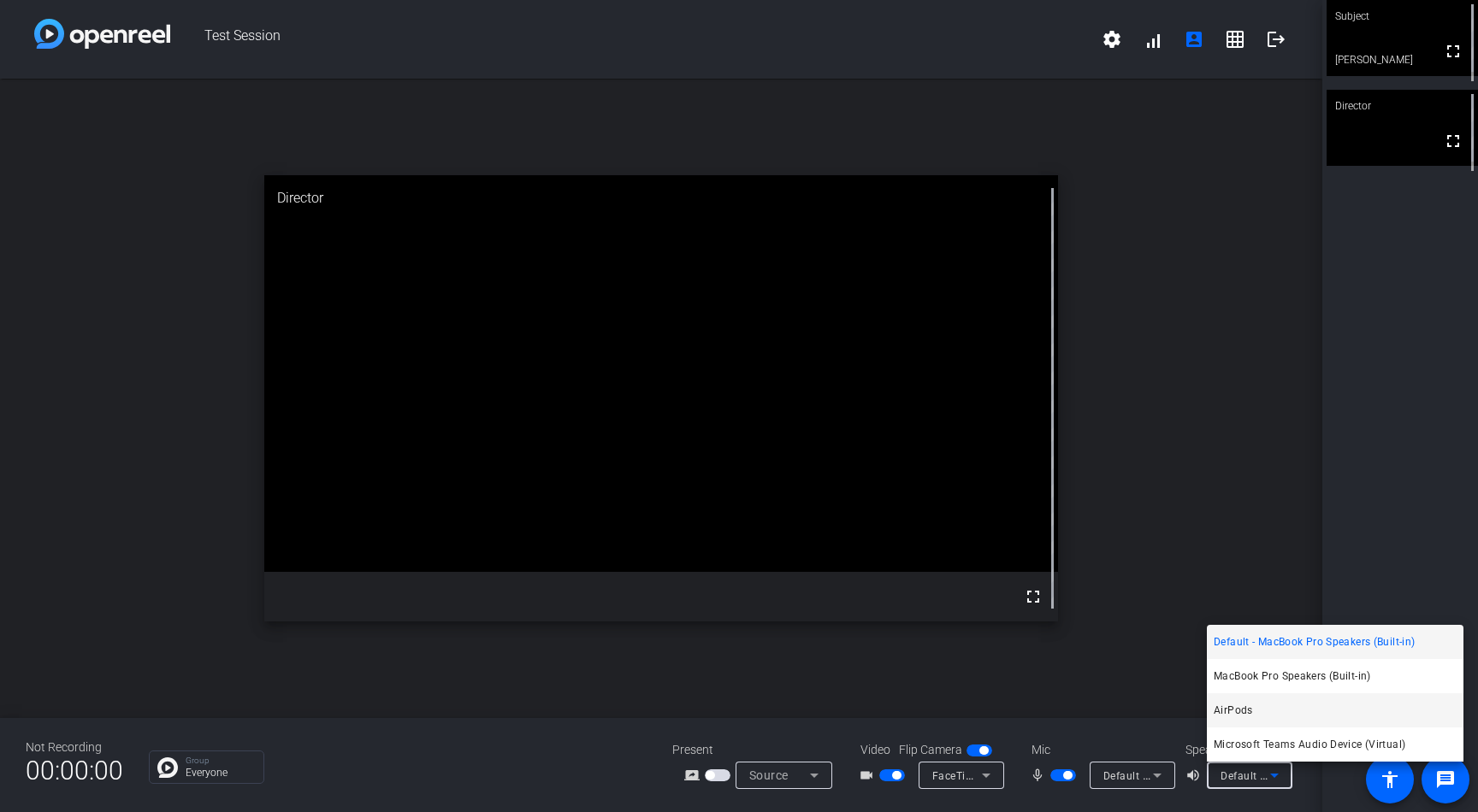
click at [1258, 718] on mat-option "AirPods" at bounding box center [1335, 710] width 257 height 34
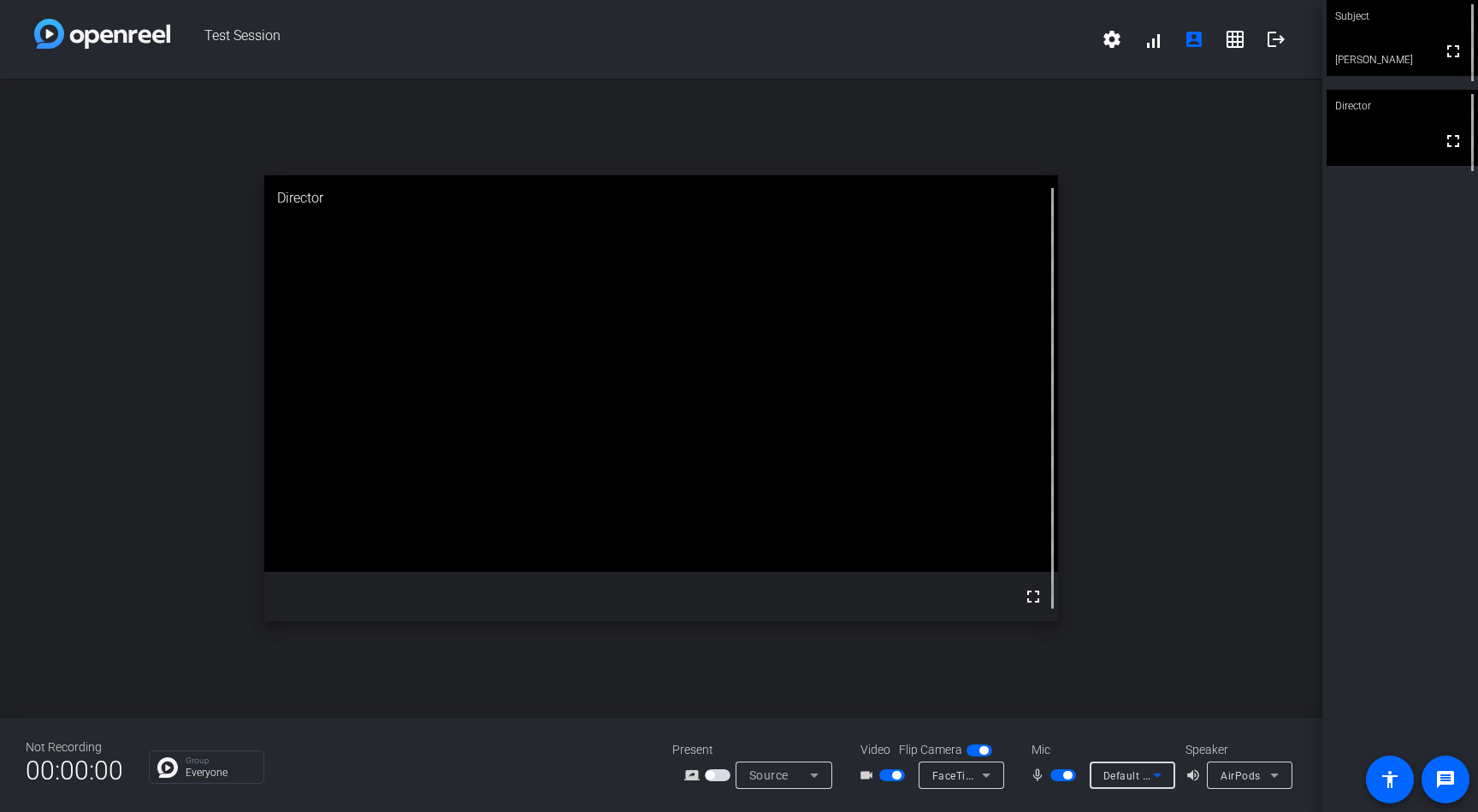
click at [1138, 777] on span "Default - AirPods" at bounding box center [1146, 776] width 86 height 14
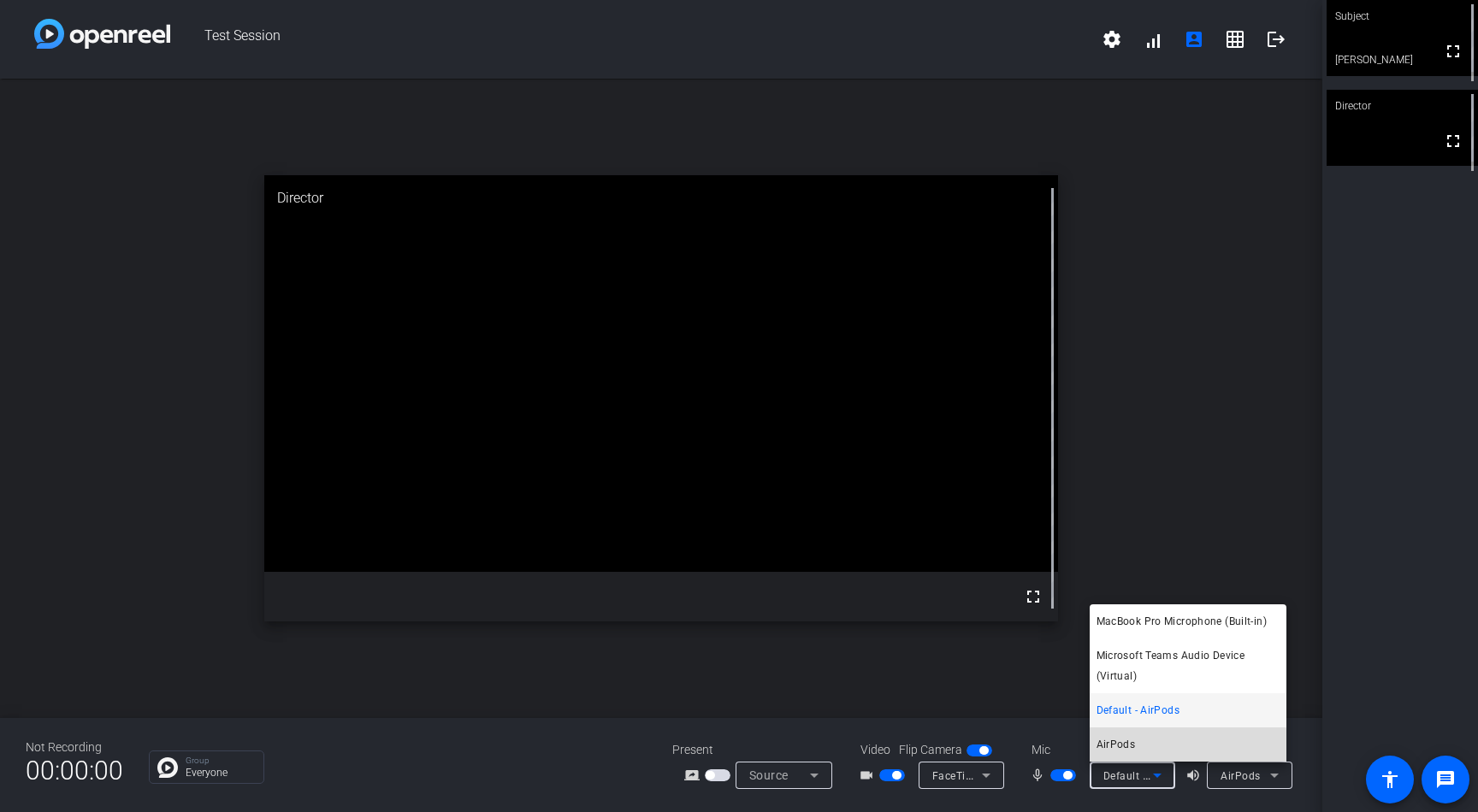
click at [1137, 752] on mat-option "AirPods" at bounding box center [1188, 745] width 197 height 34
